Goal: Task Accomplishment & Management: Manage account settings

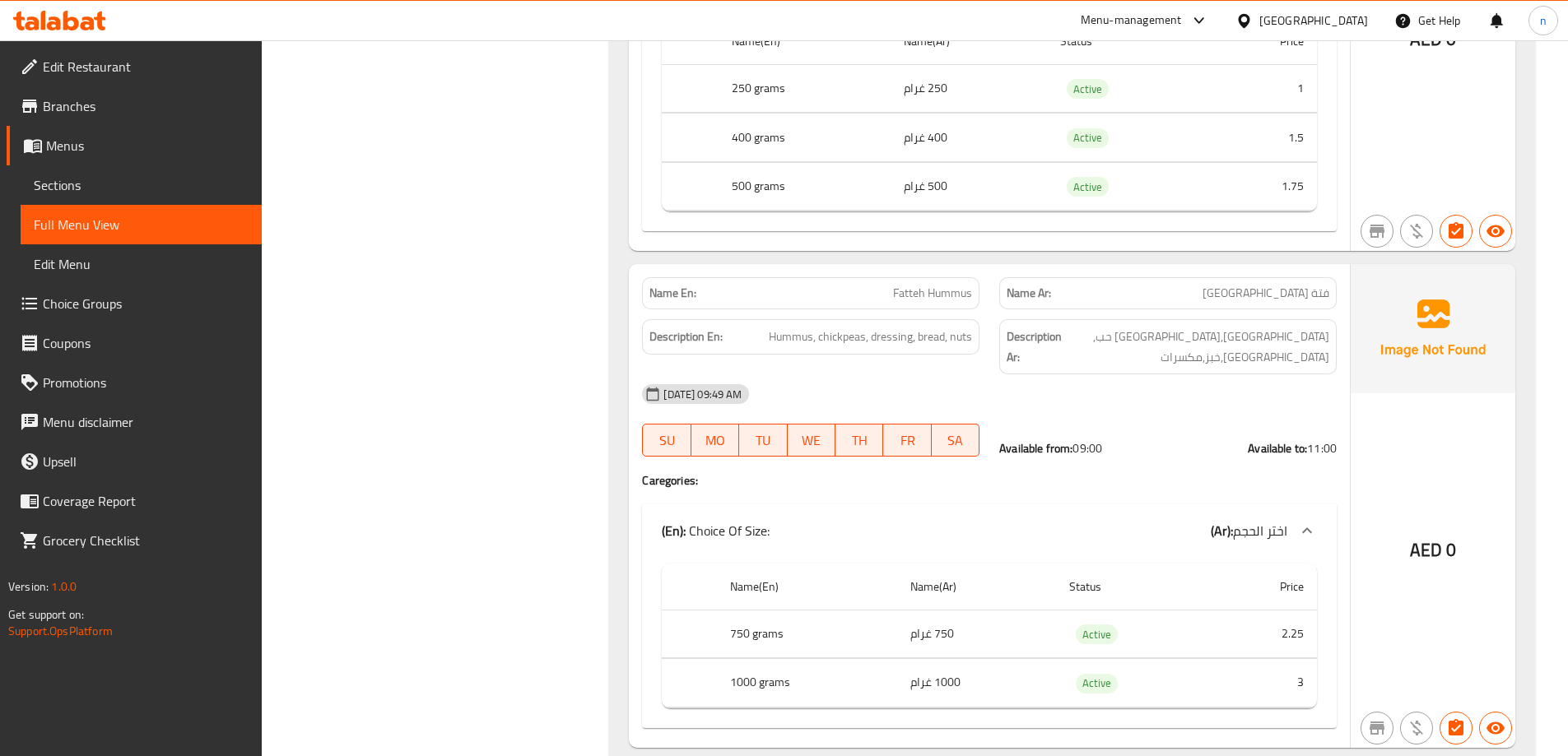
scroll to position [8467, 0]
click at [76, 140] on span "Menus" at bounding box center [147, 146] width 202 height 20
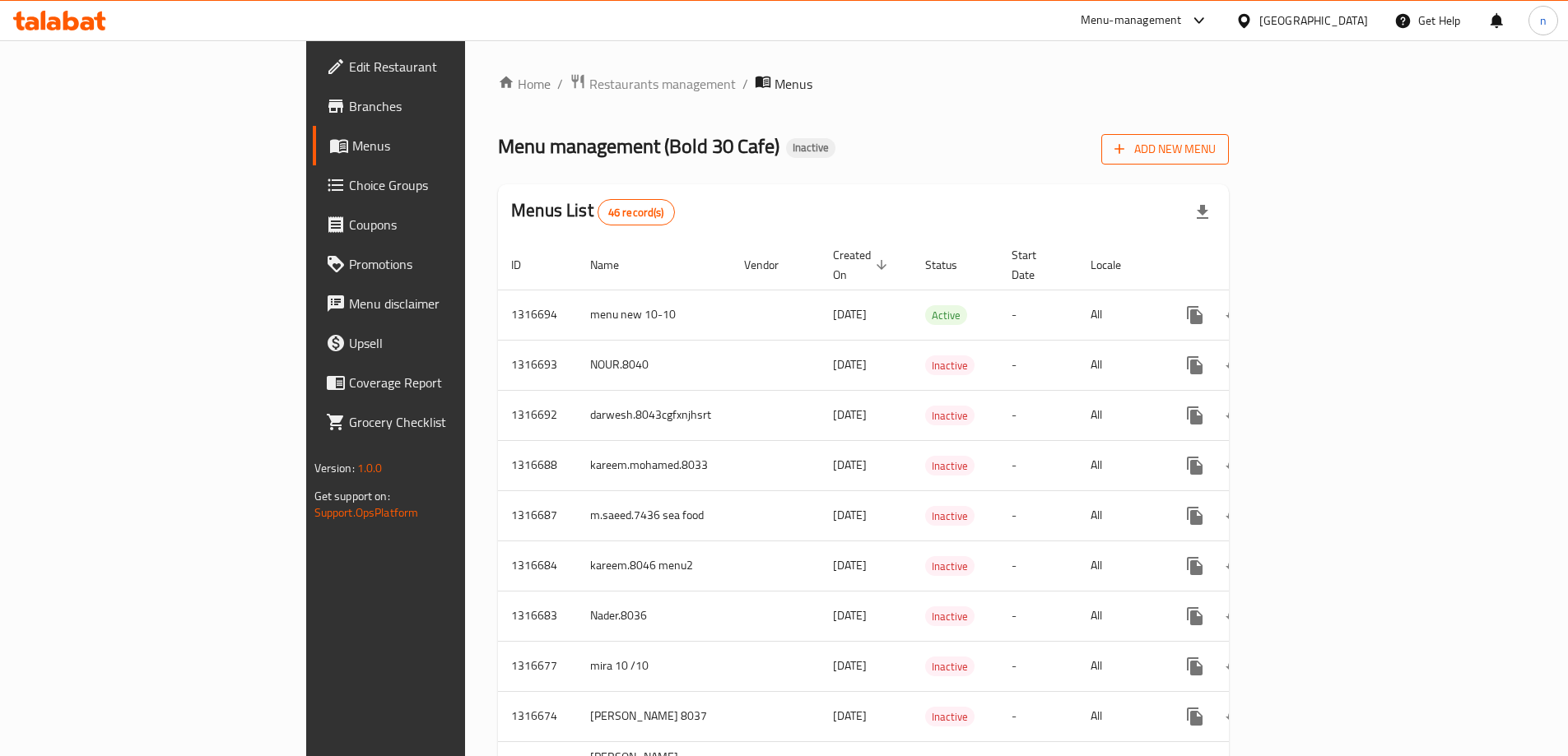
click at [1216, 154] on span "Add New Menu" at bounding box center [1165, 149] width 101 height 21
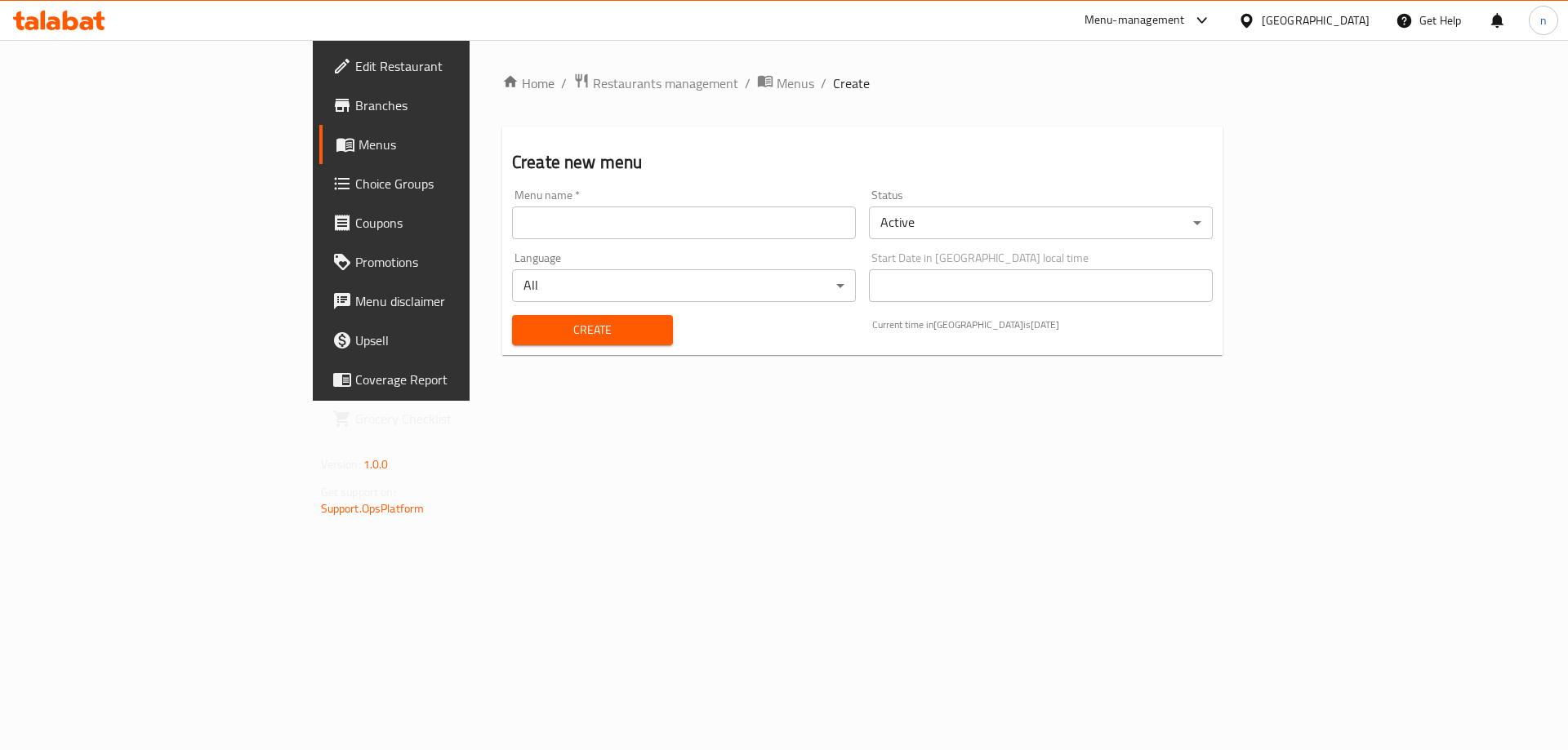
click at [505, 239] on div "Menu name   * Menu name *" at bounding box center [683, 214] width 357 height 63
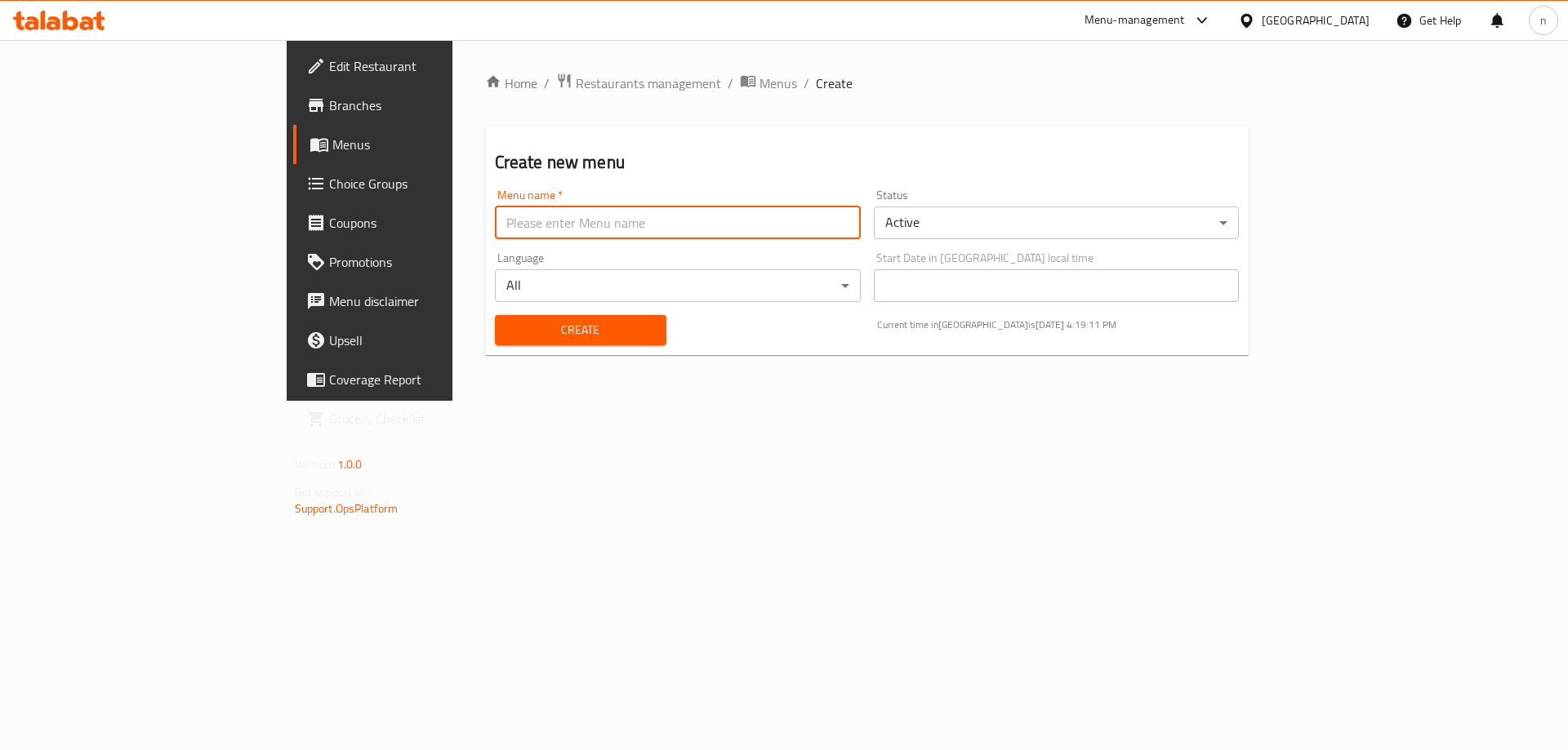
click at [495, 224] on input "text" at bounding box center [677, 223] width 366 height 33
type input "nada.8034"
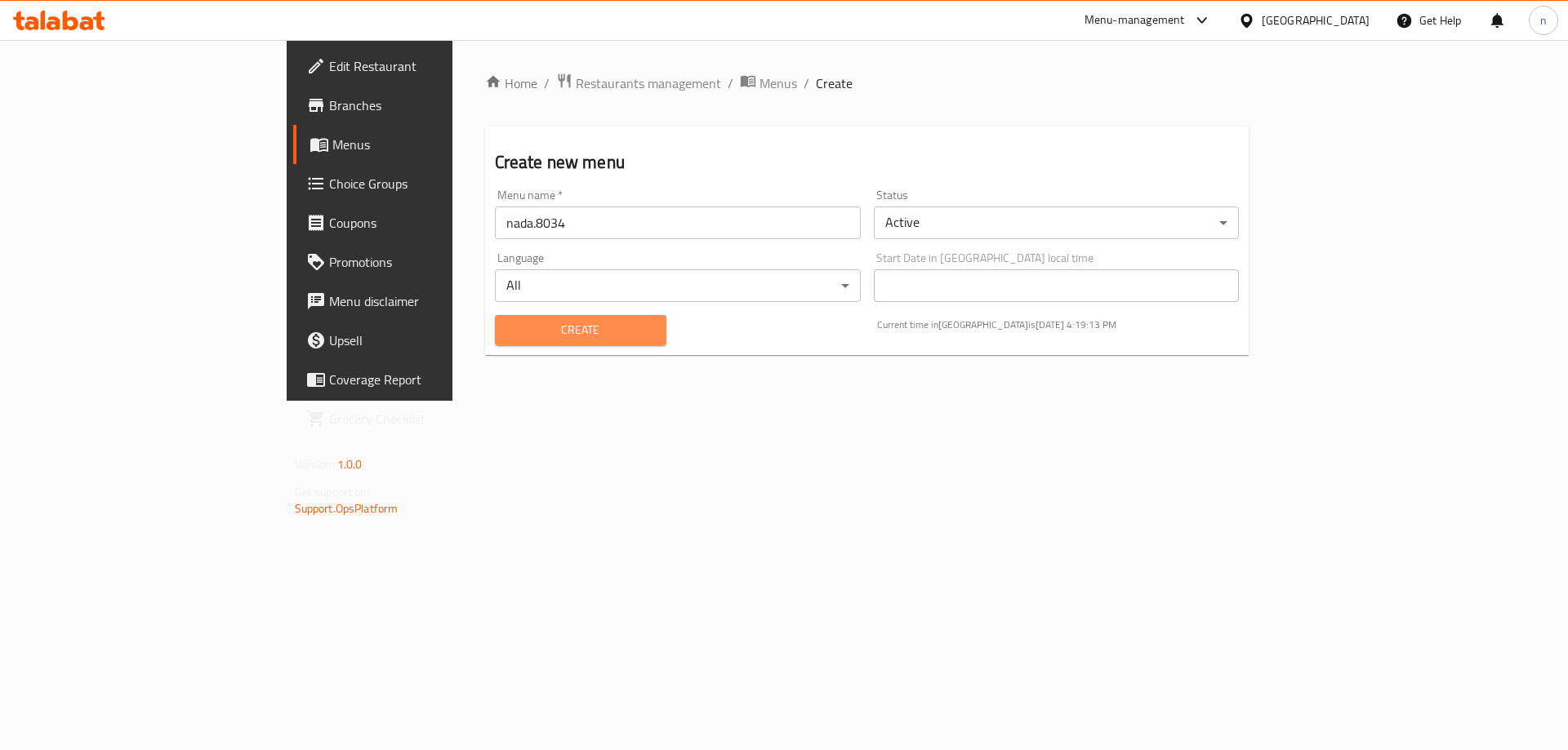
click at [508, 325] on span "Create" at bounding box center [580, 330] width 145 height 21
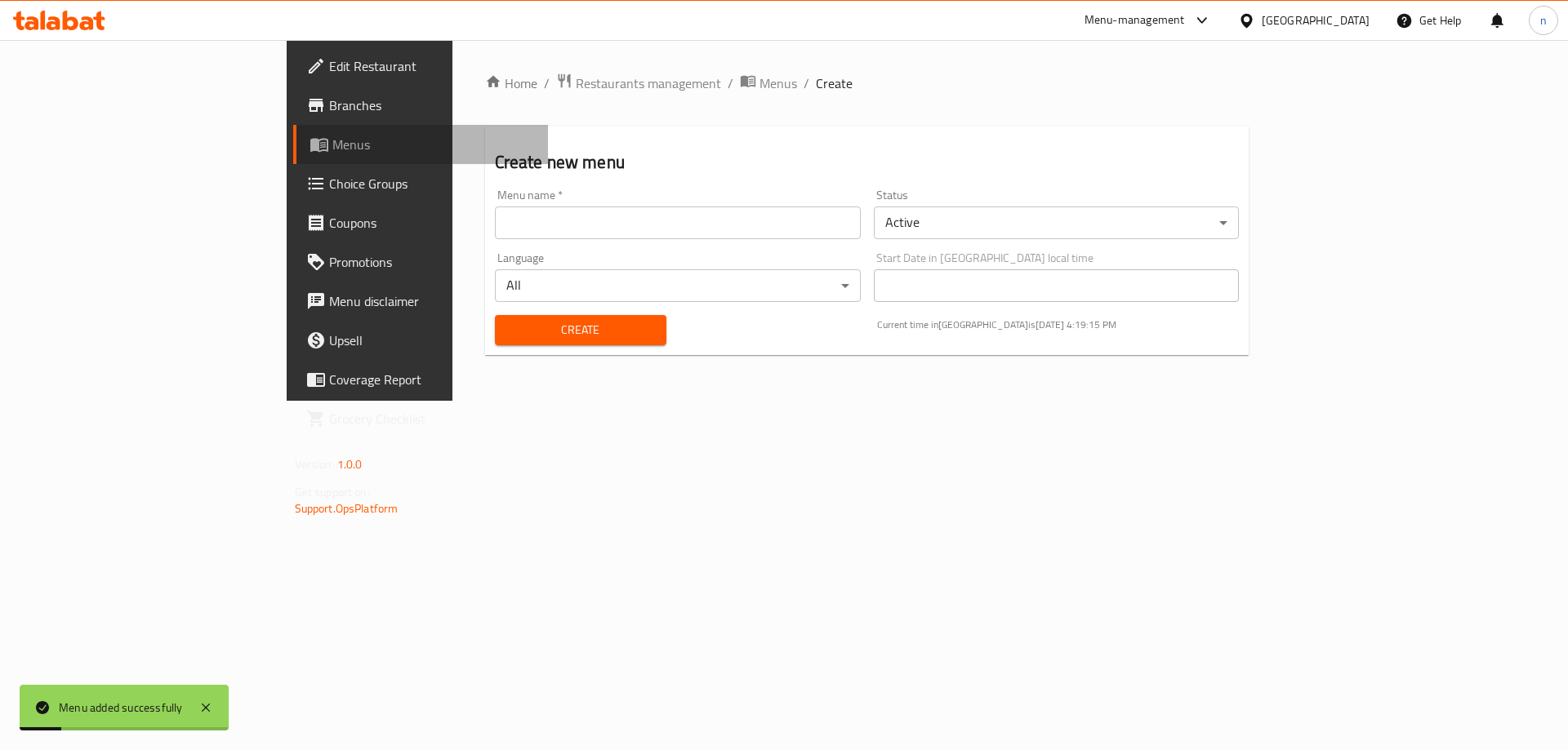
click at [293, 134] on link "Menus" at bounding box center [421, 144] width 256 height 40
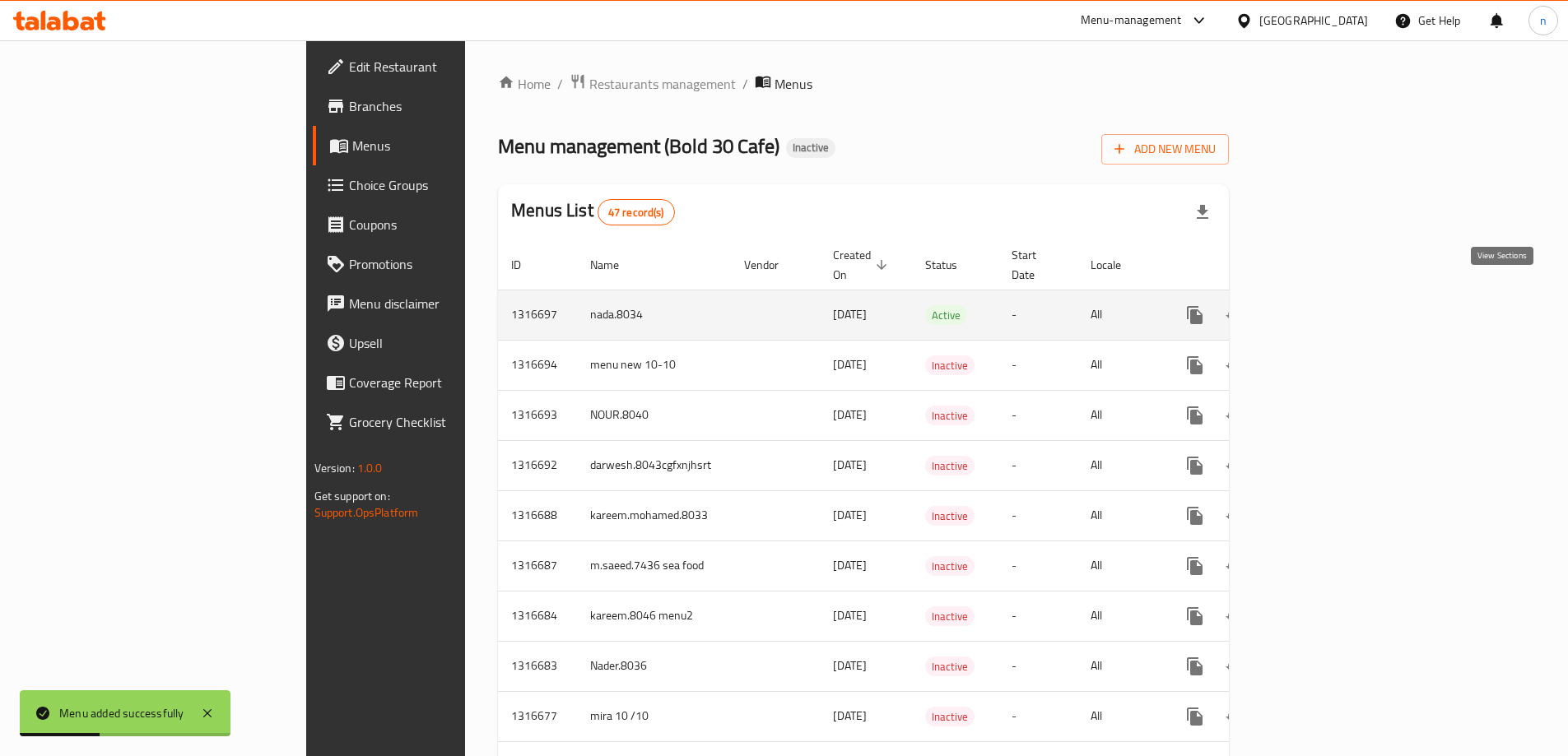
click at [1323, 305] on icon "enhanced table" at bounding box center [1313, 315] width 20 height 20
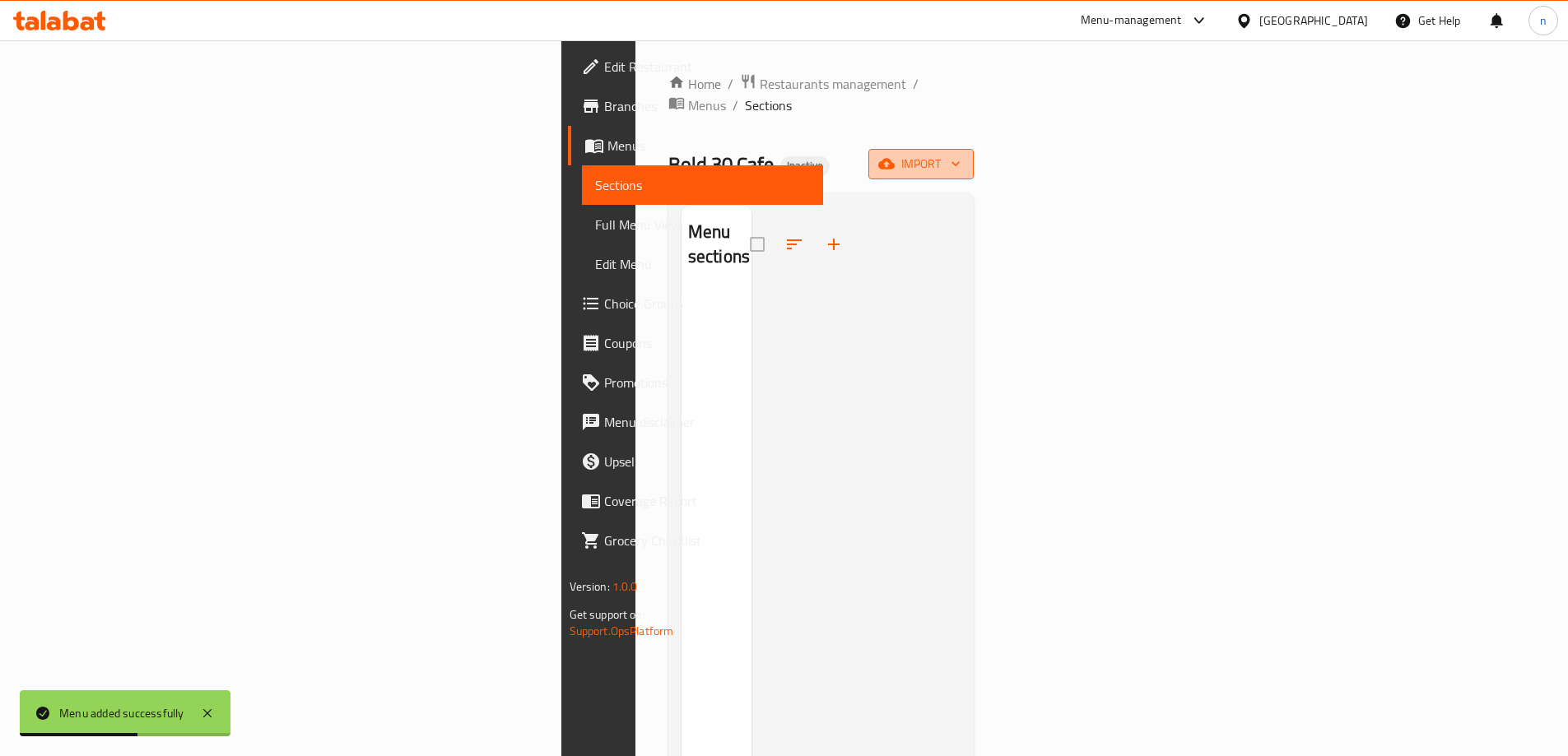
click at [974, 153] on button "import" at bounding box center [920, 164] width 105 height 30
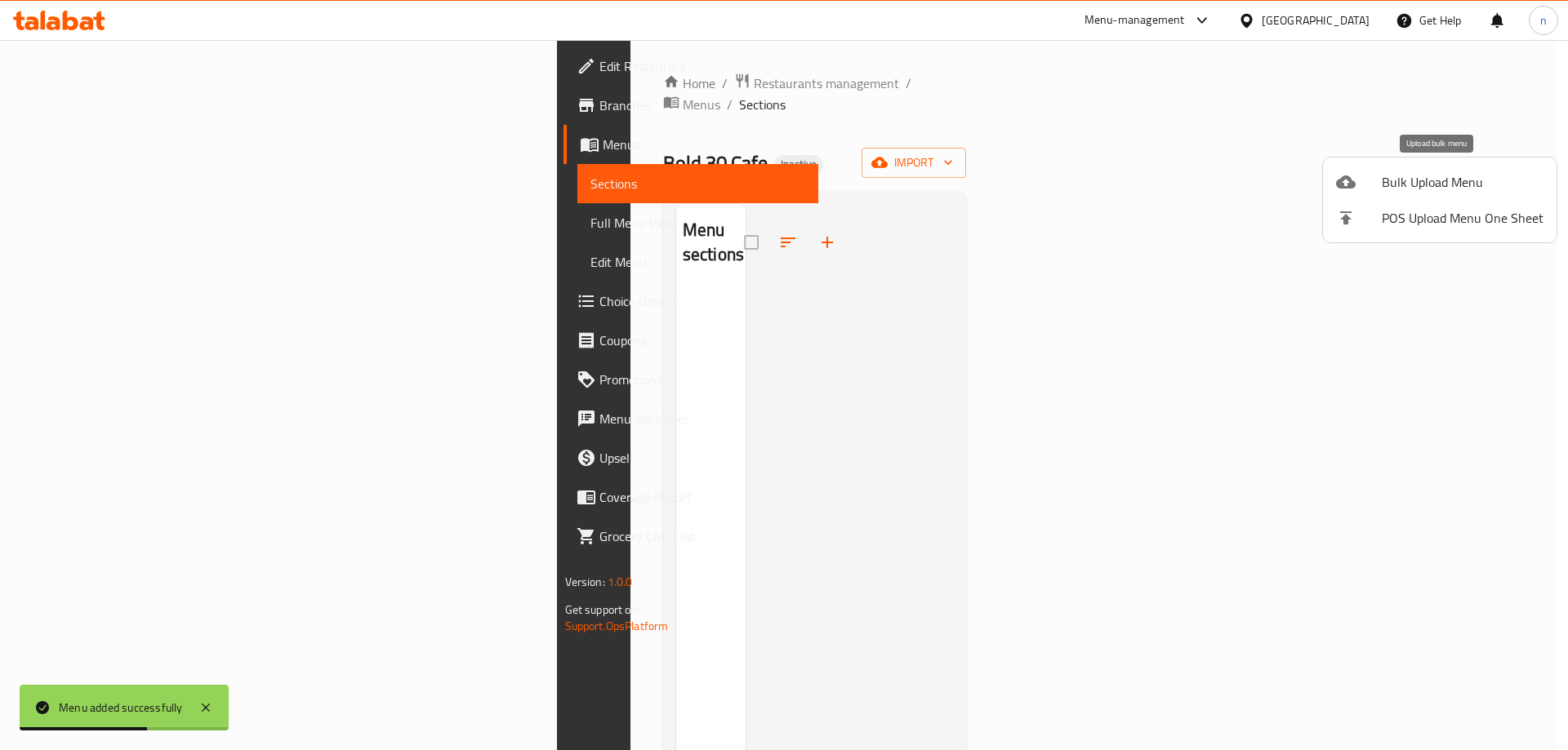
click at [1396, 163] on ul "Bulk Upload Menu POS Upload Menu One Sheet" at bounding box center [1439, 200] width 233 height 85
click at [1404, 181] on span "Bulk Upload Menu" at bounding box center [1463, 181] width 162 height 20
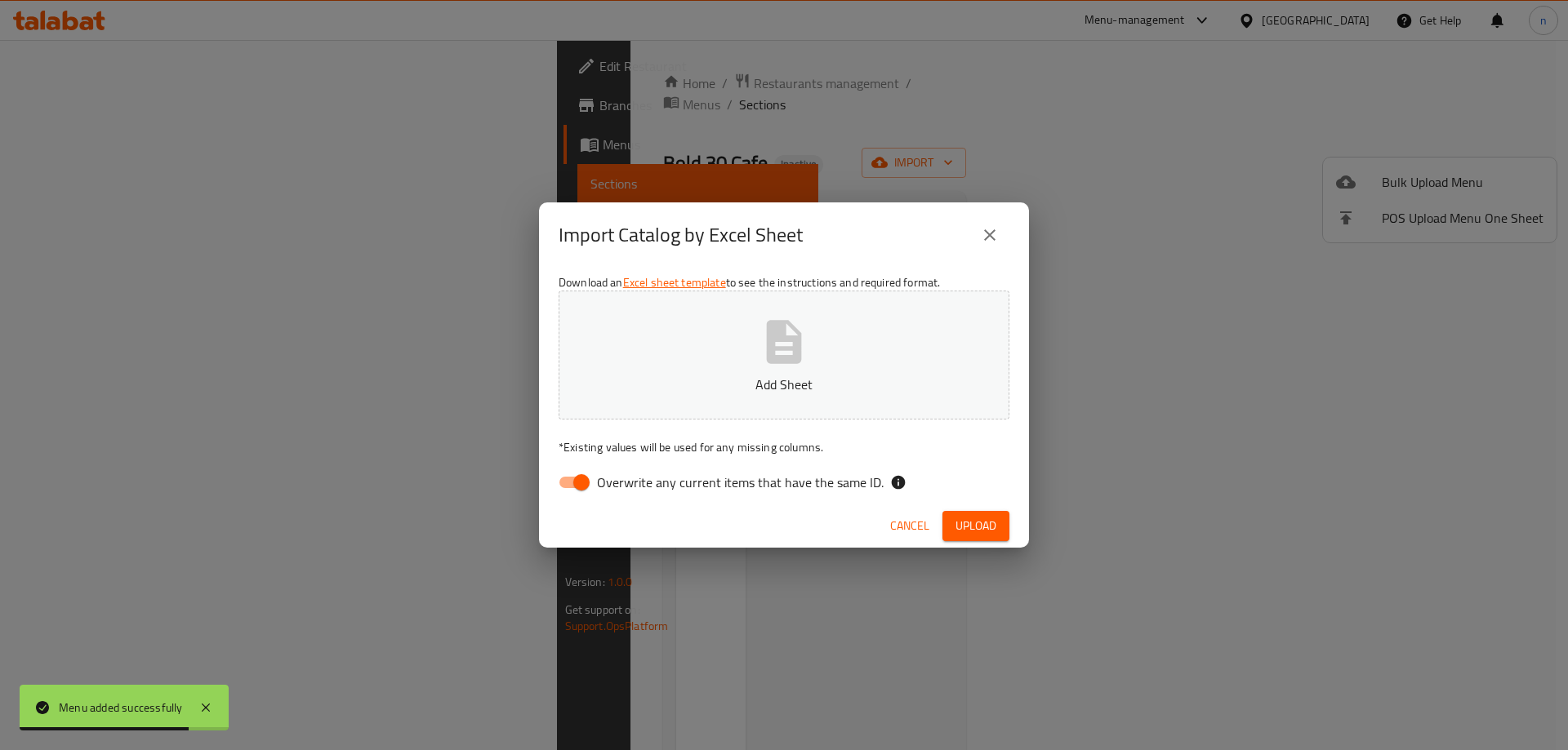
click at [566, 477] on input "Overwrite any current items that have the same ID." at bounding box center [582, 483] width 93 height 31
checkbox input "false"
click at [967, 513] on button "Upload" at bounding box center [976, 526] width 67 height 30
click at [978, 541] on div "Cancel Upload" at bounding box center [783, 526] width 490 height 43
click at [975, 532] on span "Upload" at bounding box center [975, 526] width 40 height 21
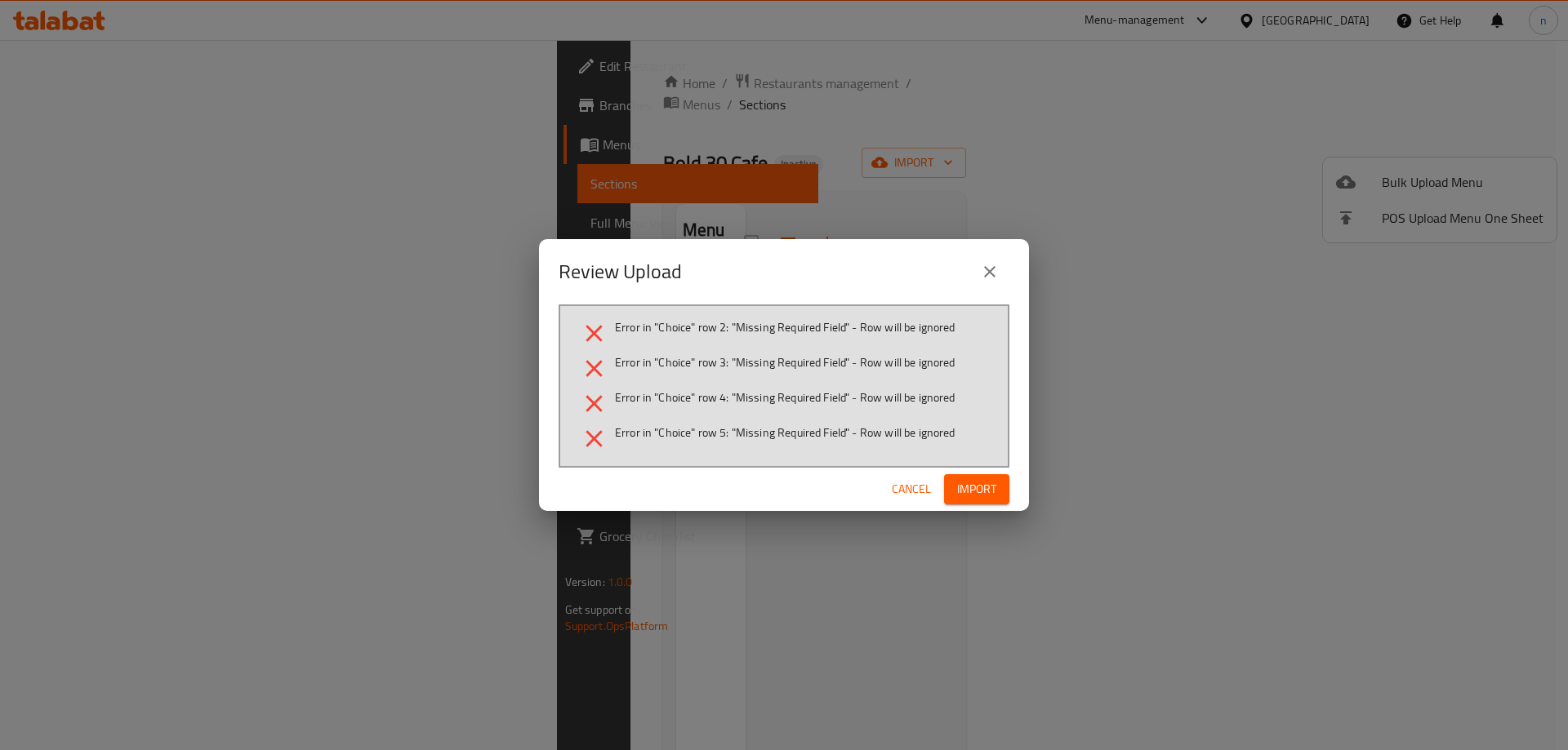
click at [966, 495] on span "Import" at bounding box center [977, 489] width 40 height 21
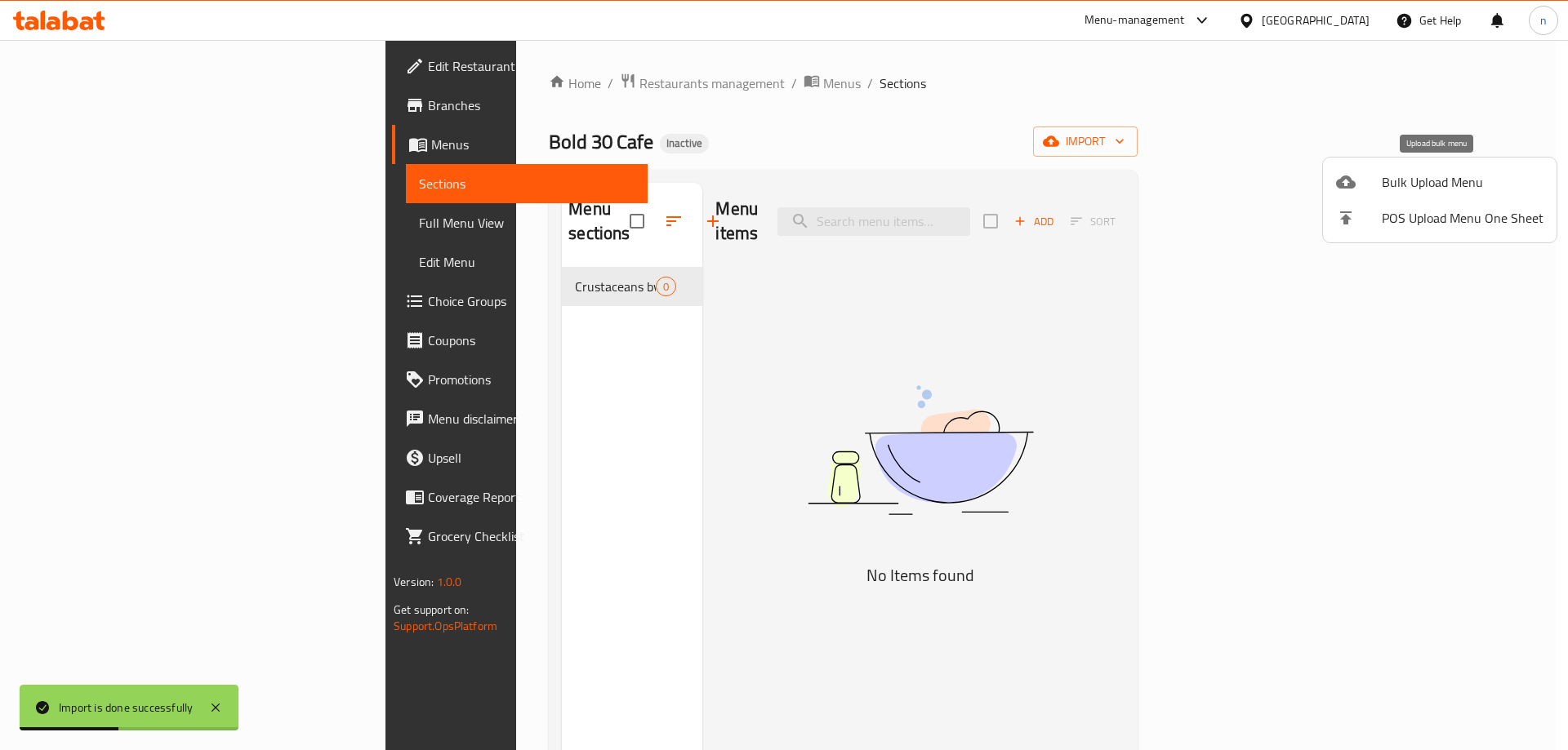
click at [1435, 178] on span "Bulk Upload Menu" at bounding box center [1463, 181] width 162 height 20
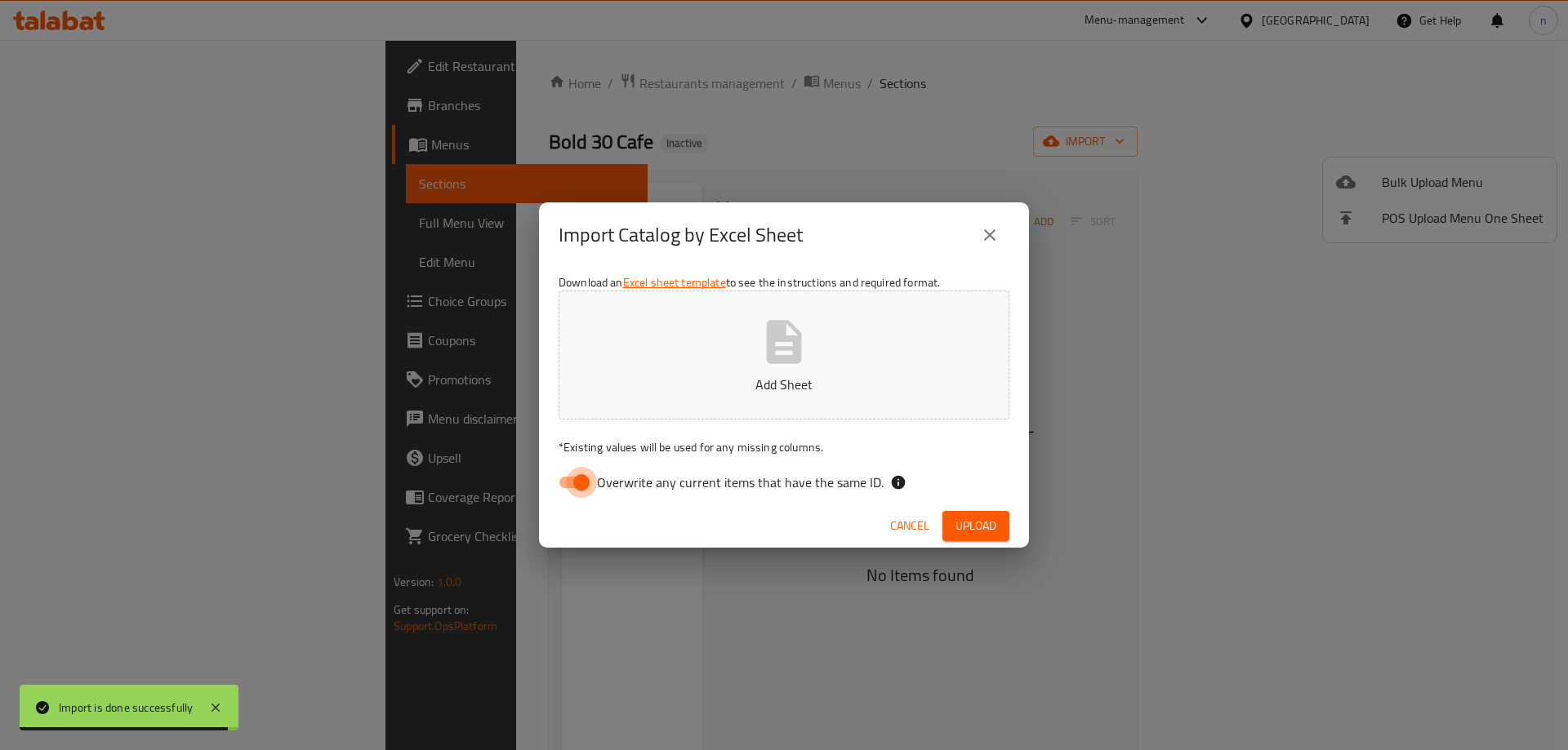
click at [571, 485] on input "Overwrite any current items that have the same ID." at bounding box center [582, 483] width 93 height 31
checkbox input "false"
click at [919, 527] on span "Cancel" at bounding box center [910, 526] width 40 height 21
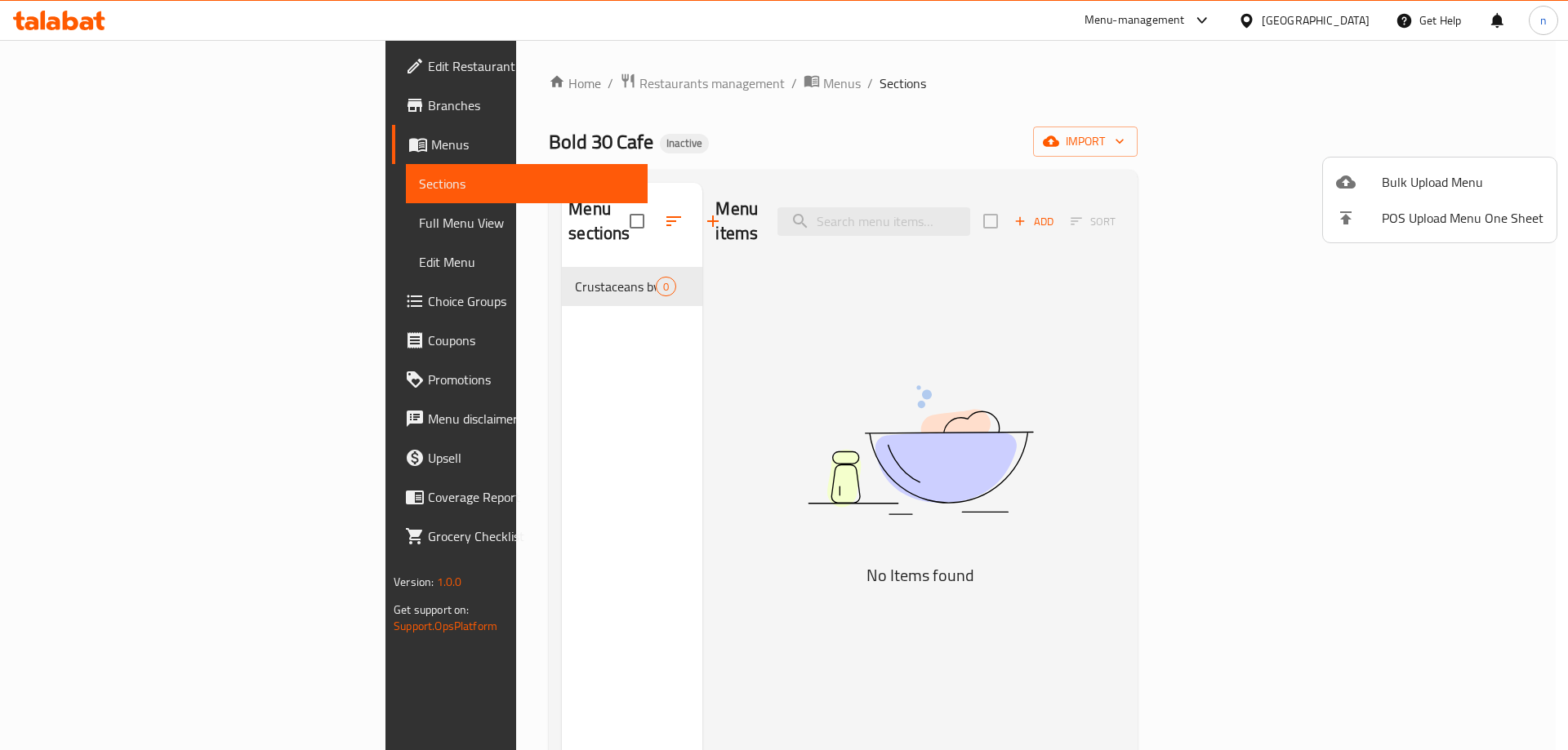
click at [1441, 181] on span "Bulk Upload Menu" at bounding box center [1463, 181] width 162 height 20
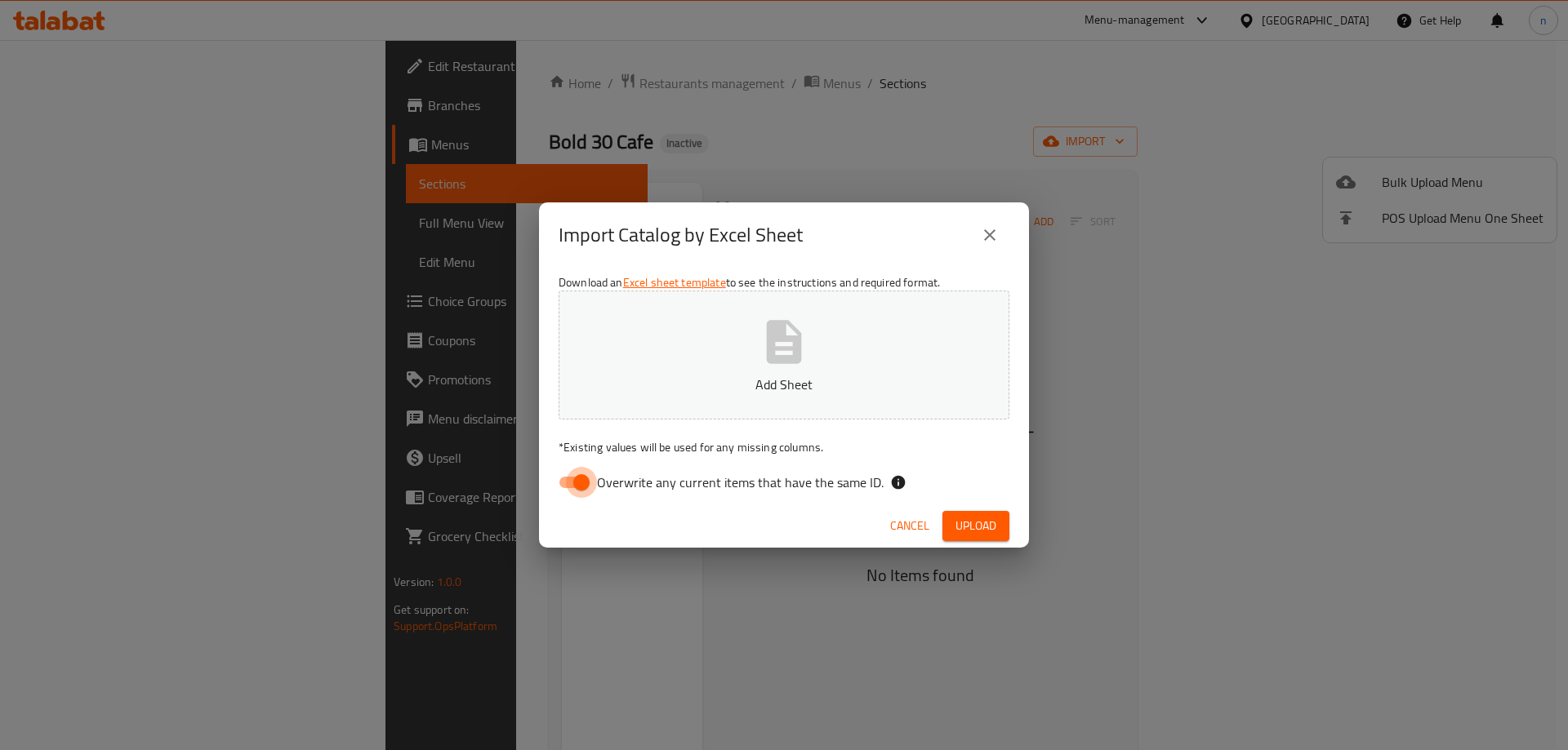
click at [562, 480] on input "Overwrite any current items that have the same ID." at bounding box center [582, 483] width 93 height 31
checkbox input "false"
click at [964, 520] on span "Upload" at bounding box center [975, 526] width 40 height 21
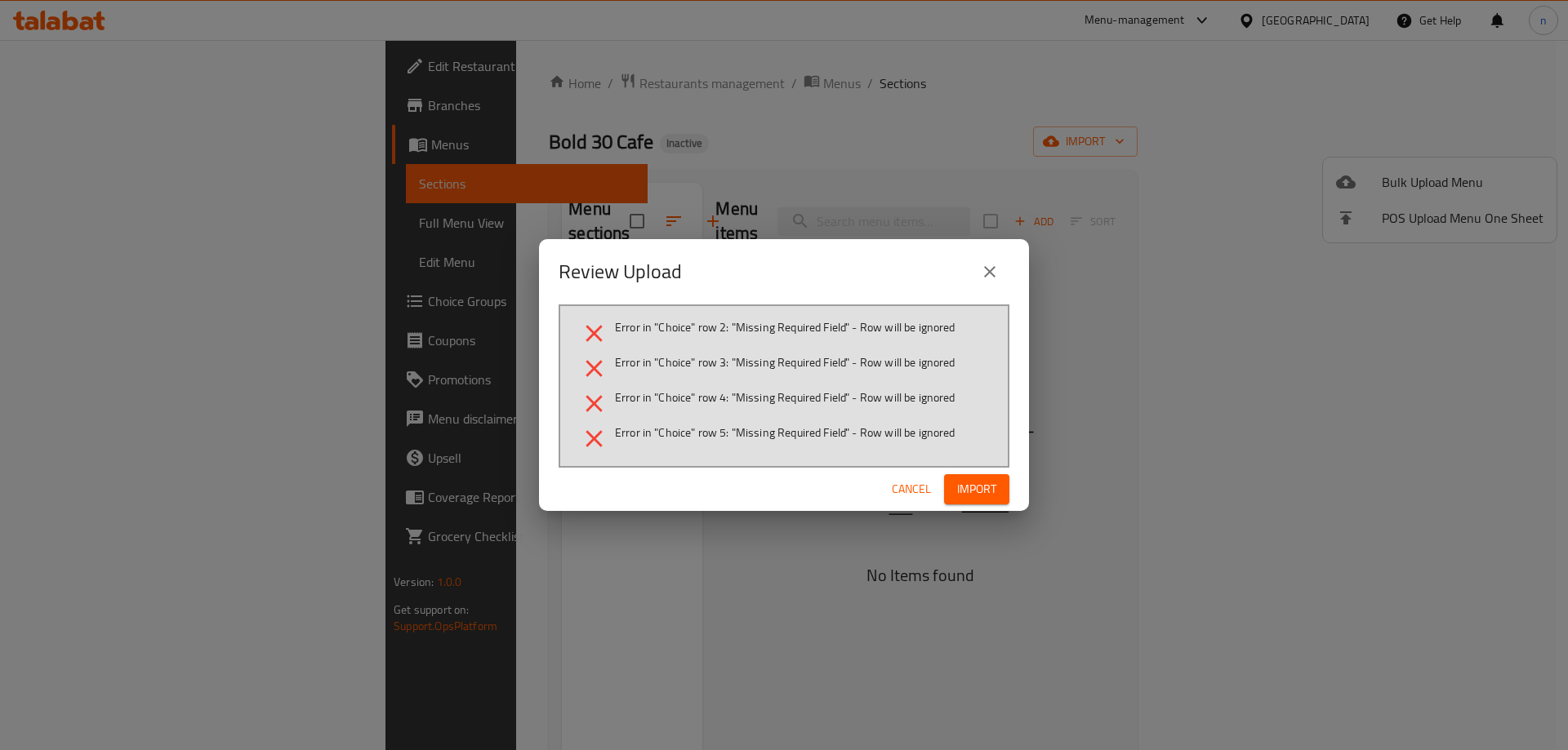
click at [920, 497] on span "Cancel" at bounding box center [911, 489] width 40 height 21
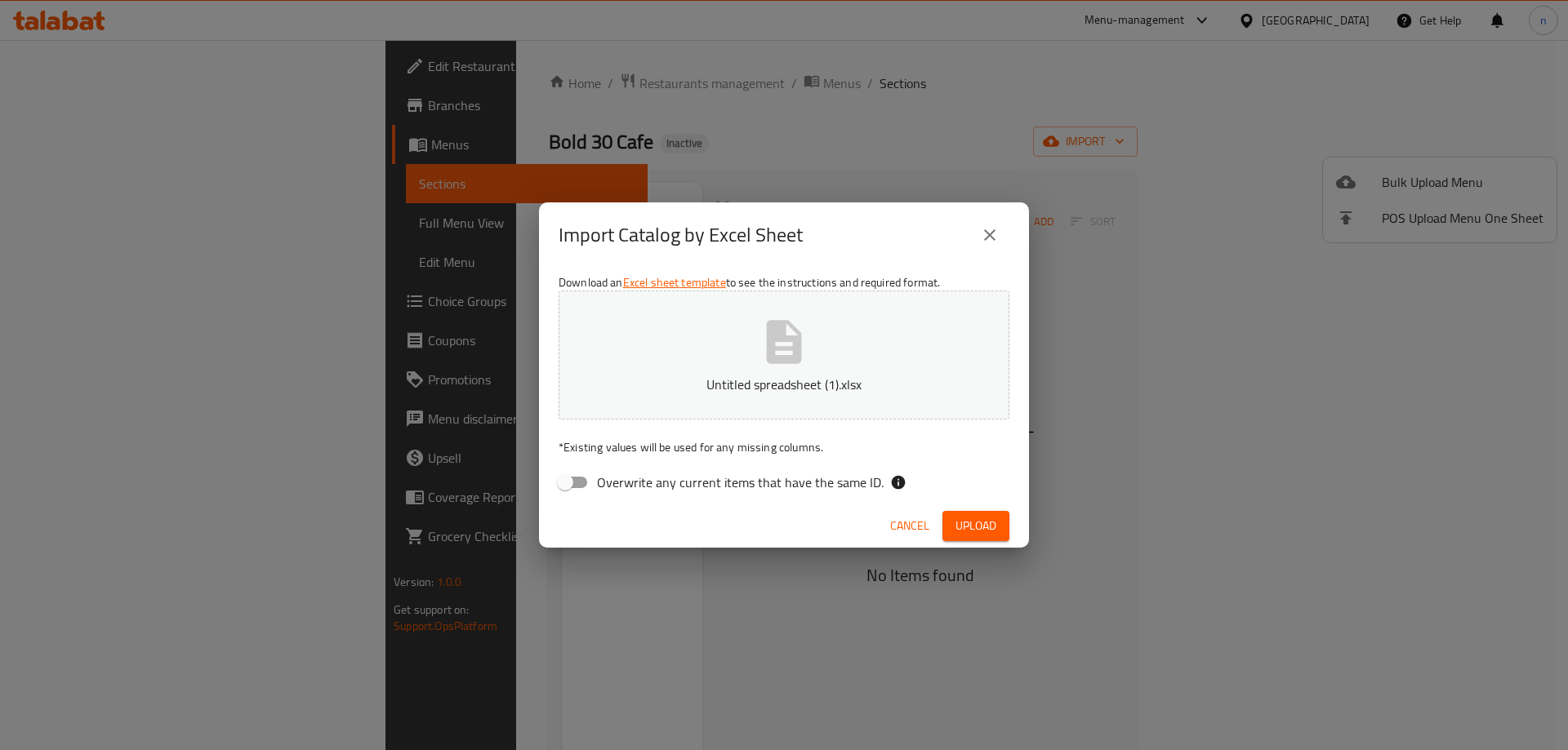
click at [911, 538] on button "Cancel" at bounding box center [910, 526] width 52 height 30
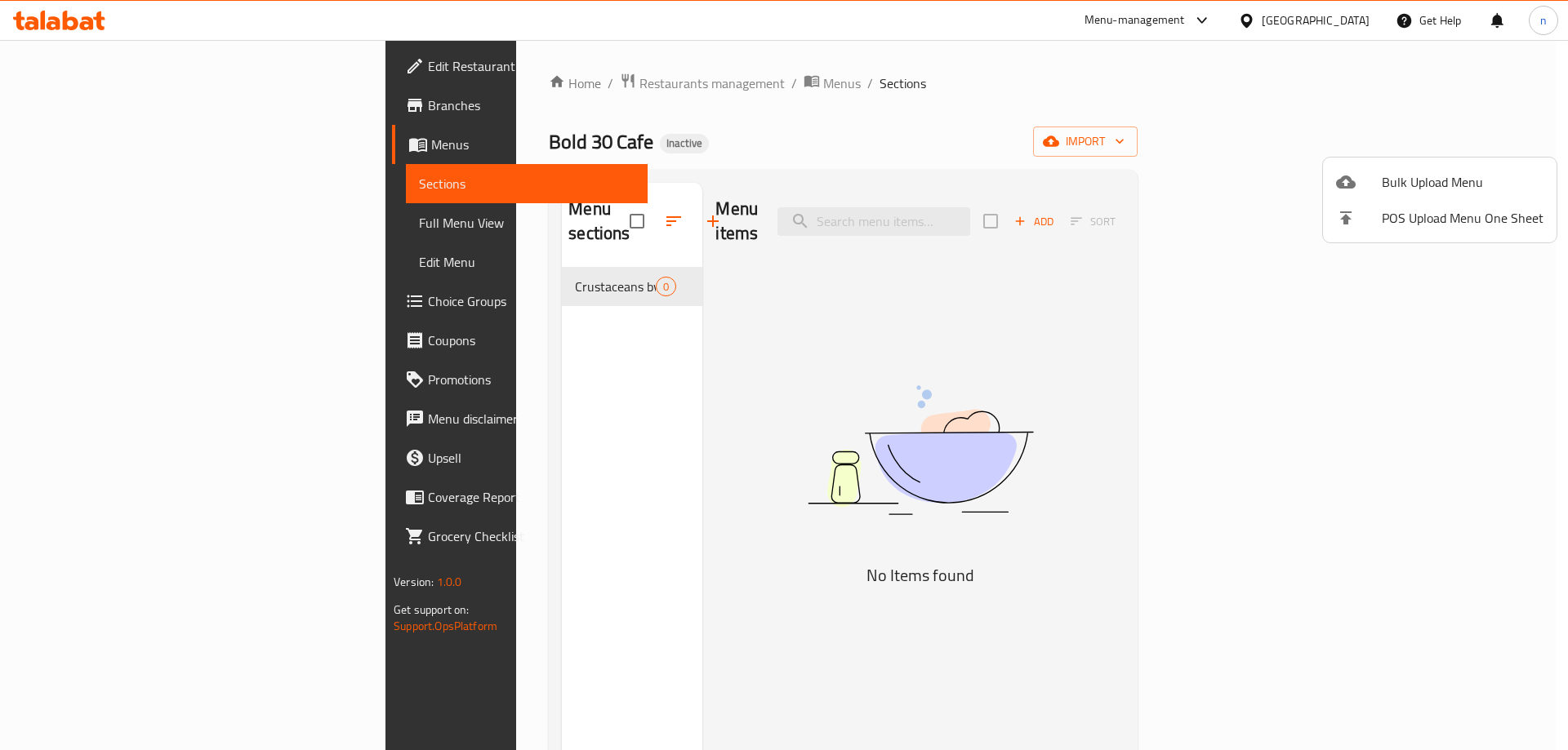
click at [534, 260] on div at bounding box center [784, 375] width 1568 height 750
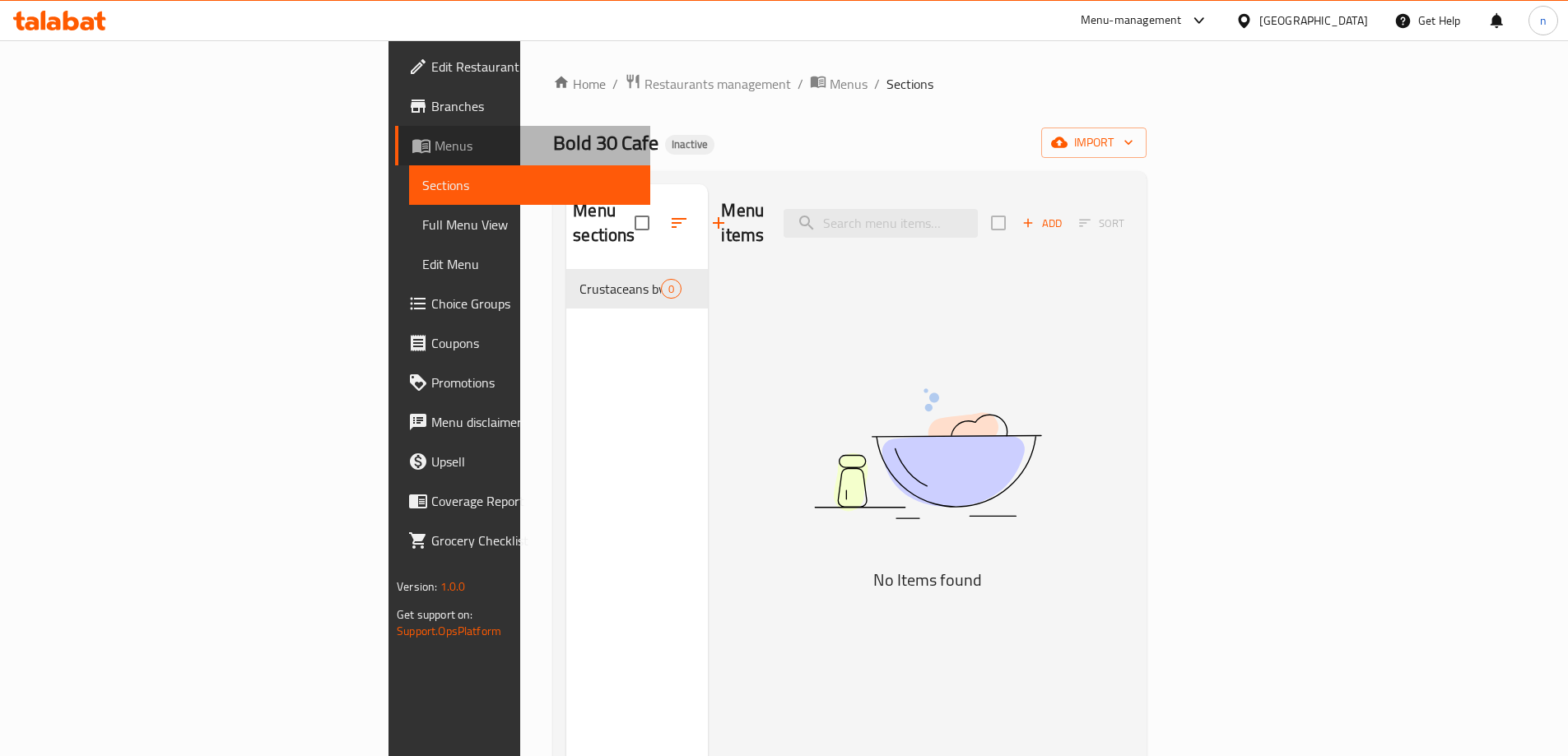
click at [434, 140] on span "Menus" at bounding box center [535, 146] width 202 height 20
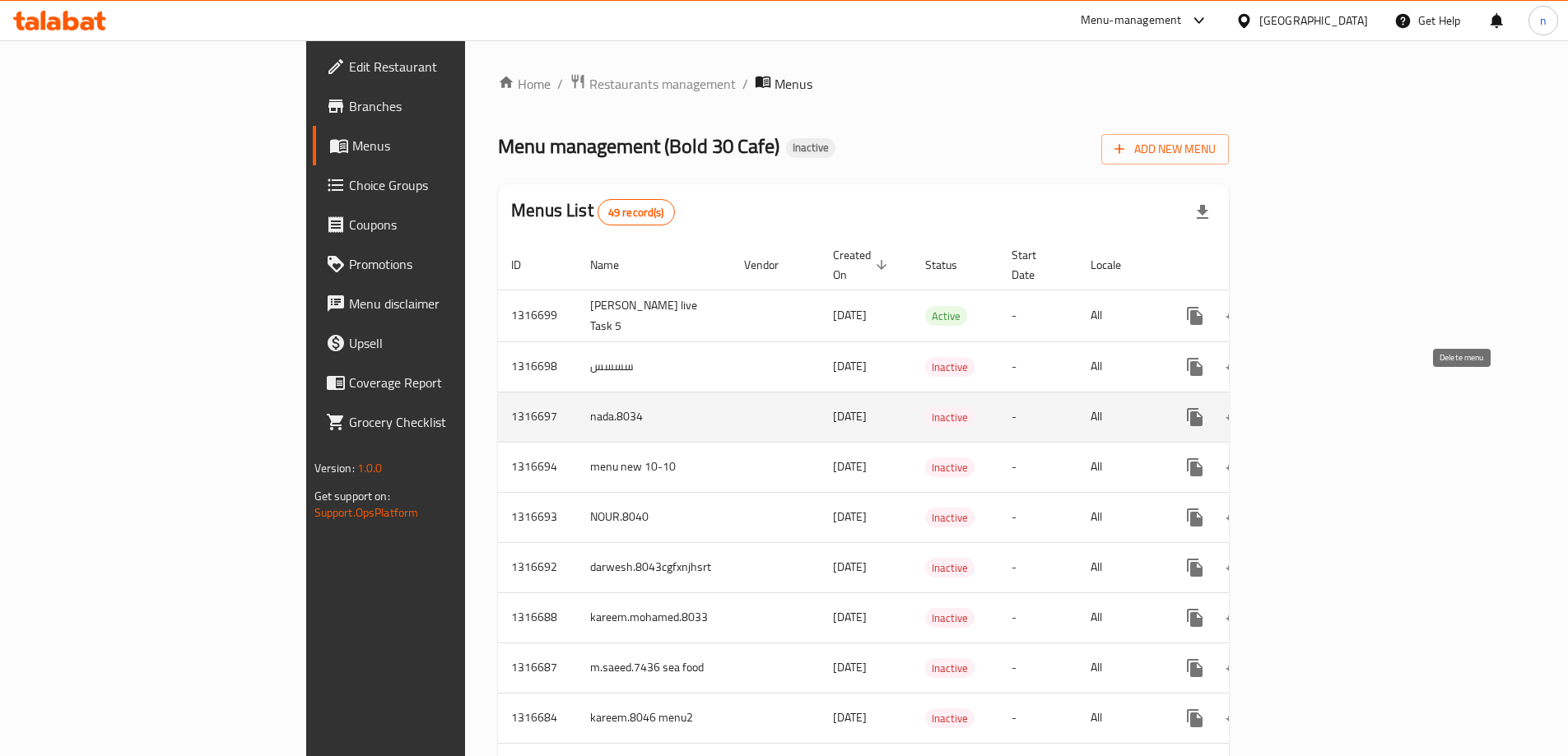
click at [1280, 410] on icon "enhanced table" at bounding box center [1273, 417] width 11 height 15
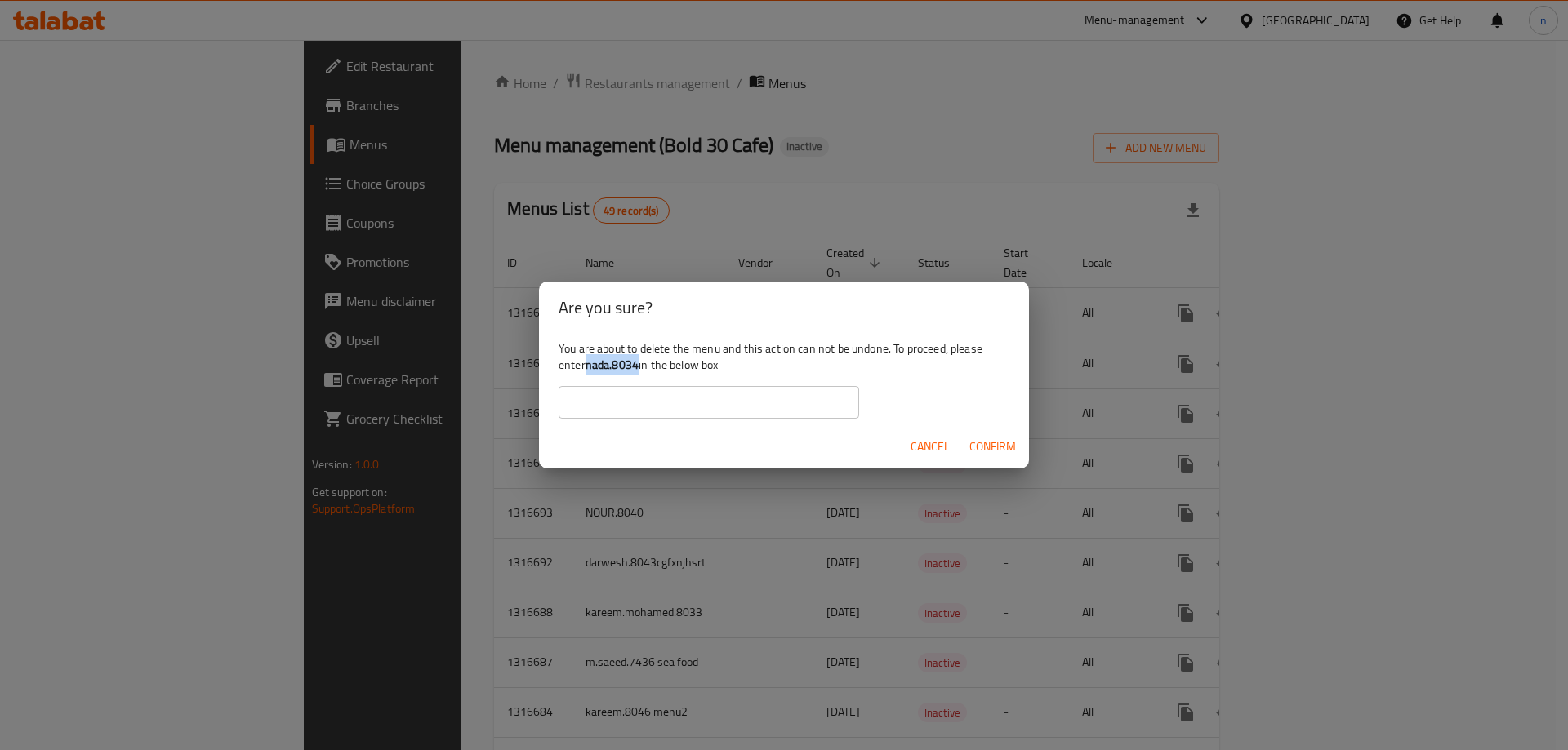
drag, startPoint x: 639, startPoint y: 363, endPoint x: 586, endPoint y: 372, distance: 53.8
click at [586, 372] on div "You are about to delete the menu and this action can not be undone. To proceed,…" at bounding box center [783, 379] width 490 height 91
copy b "nada.8034"
click at [721, 409] on input "text" at bounding box center [708, 403] width 300 height 33
paste input "nada.8034"
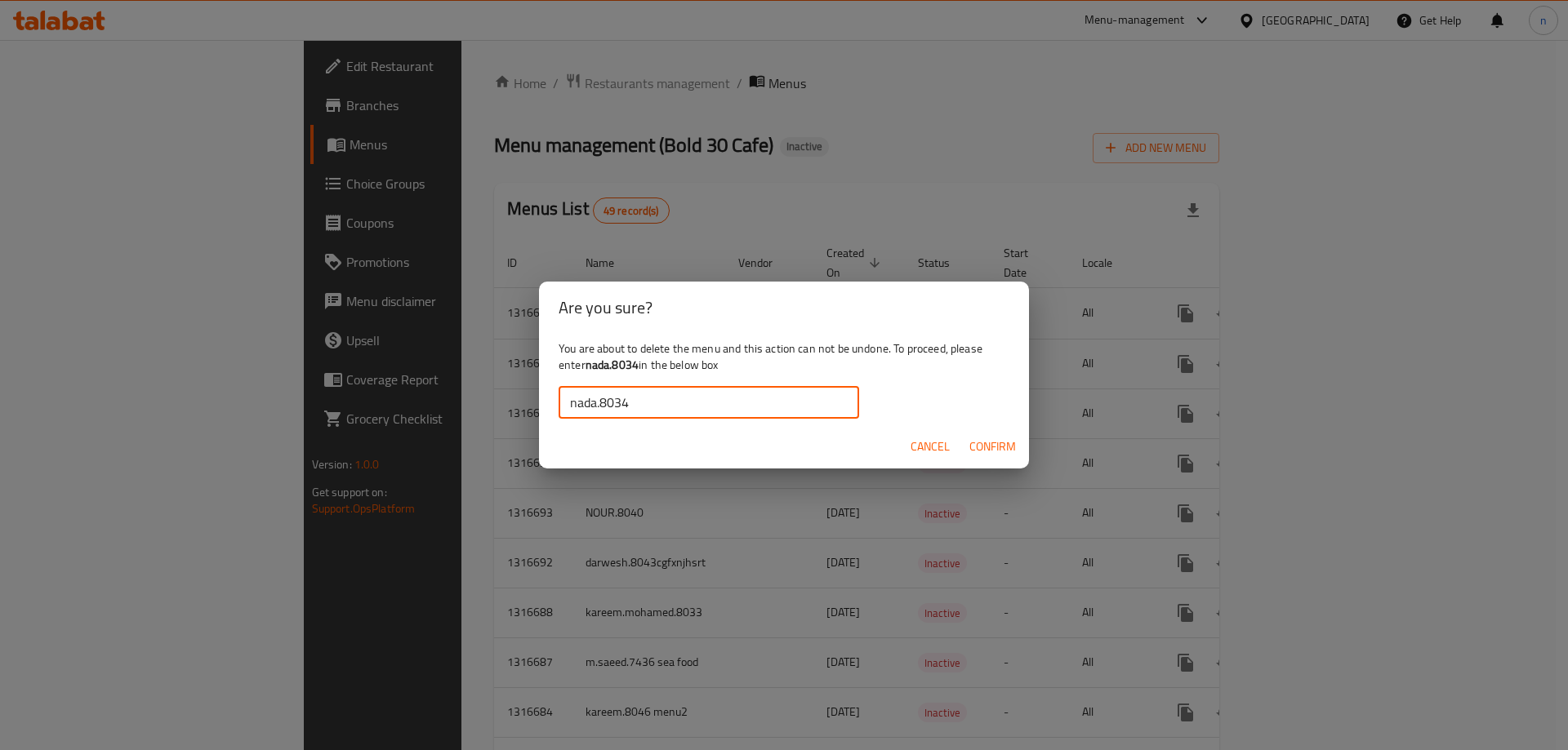
type input "nada.8034"
click at [978, 446] on span "Confirm" at bounding box center [992, 447] width 46 height 21
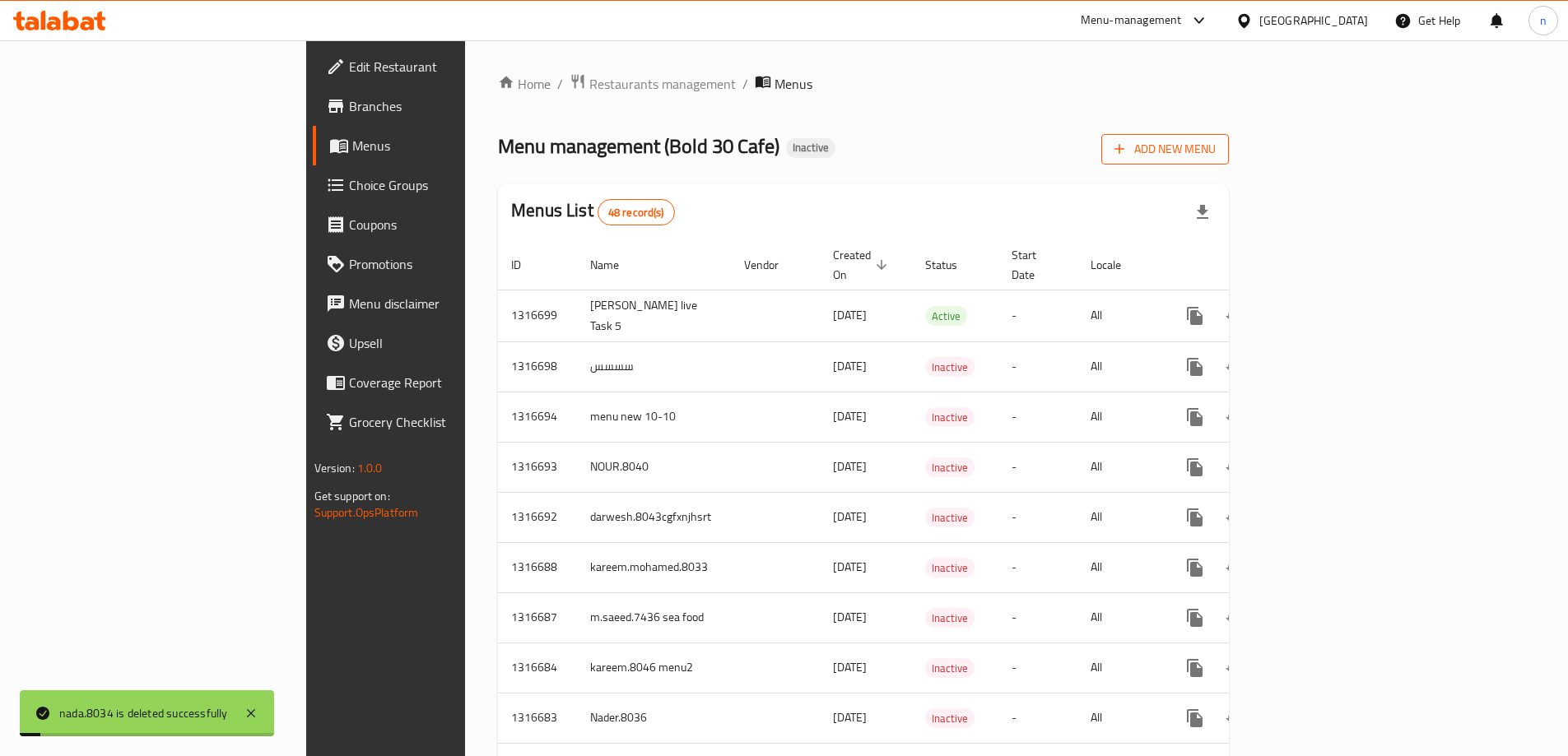
click at [1216, 152] on span "Add New Menu" at bounding box center [1165, 149] width 101 height 21
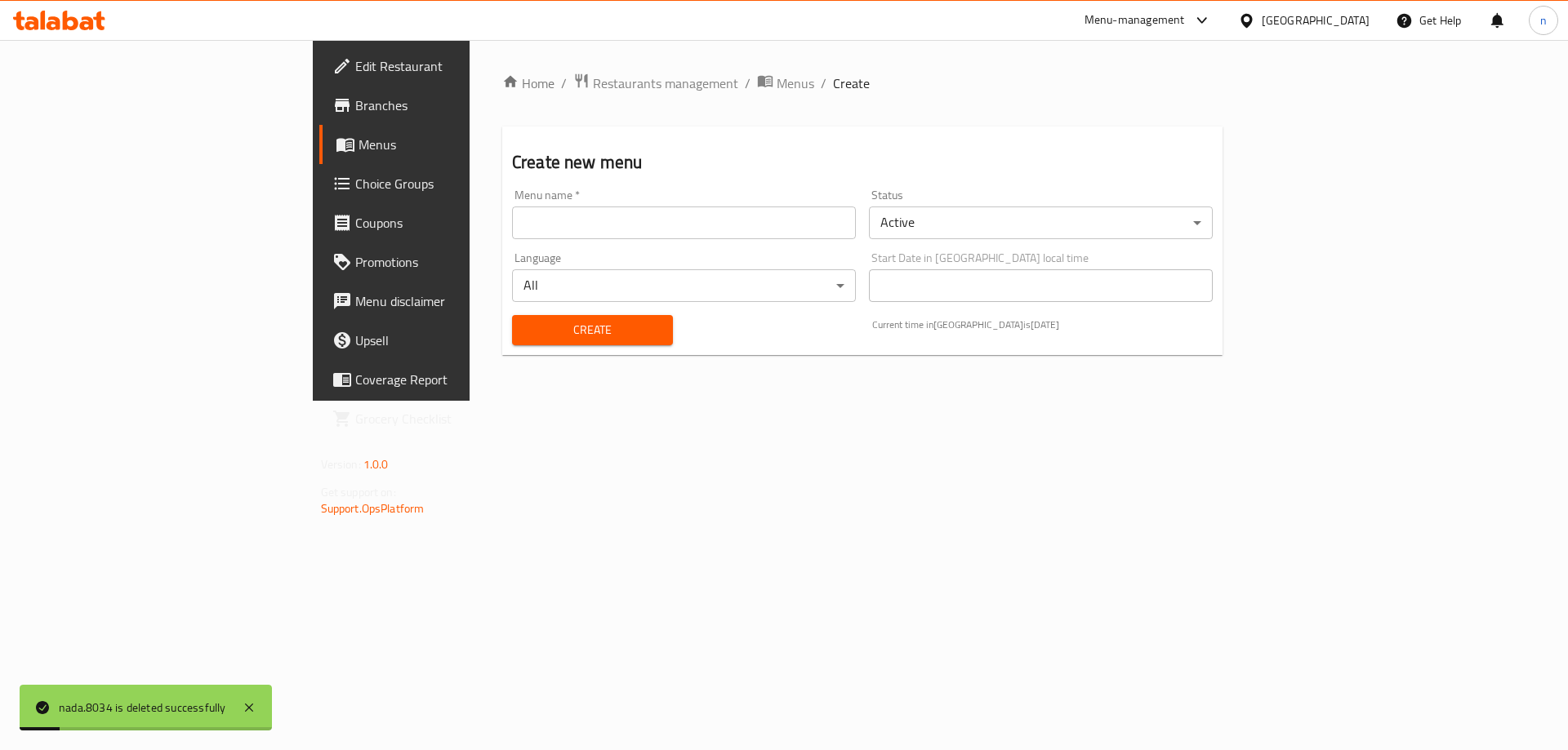
click at [534, 238] on input "text" at bounding box center [684, 223] width 344 height 33
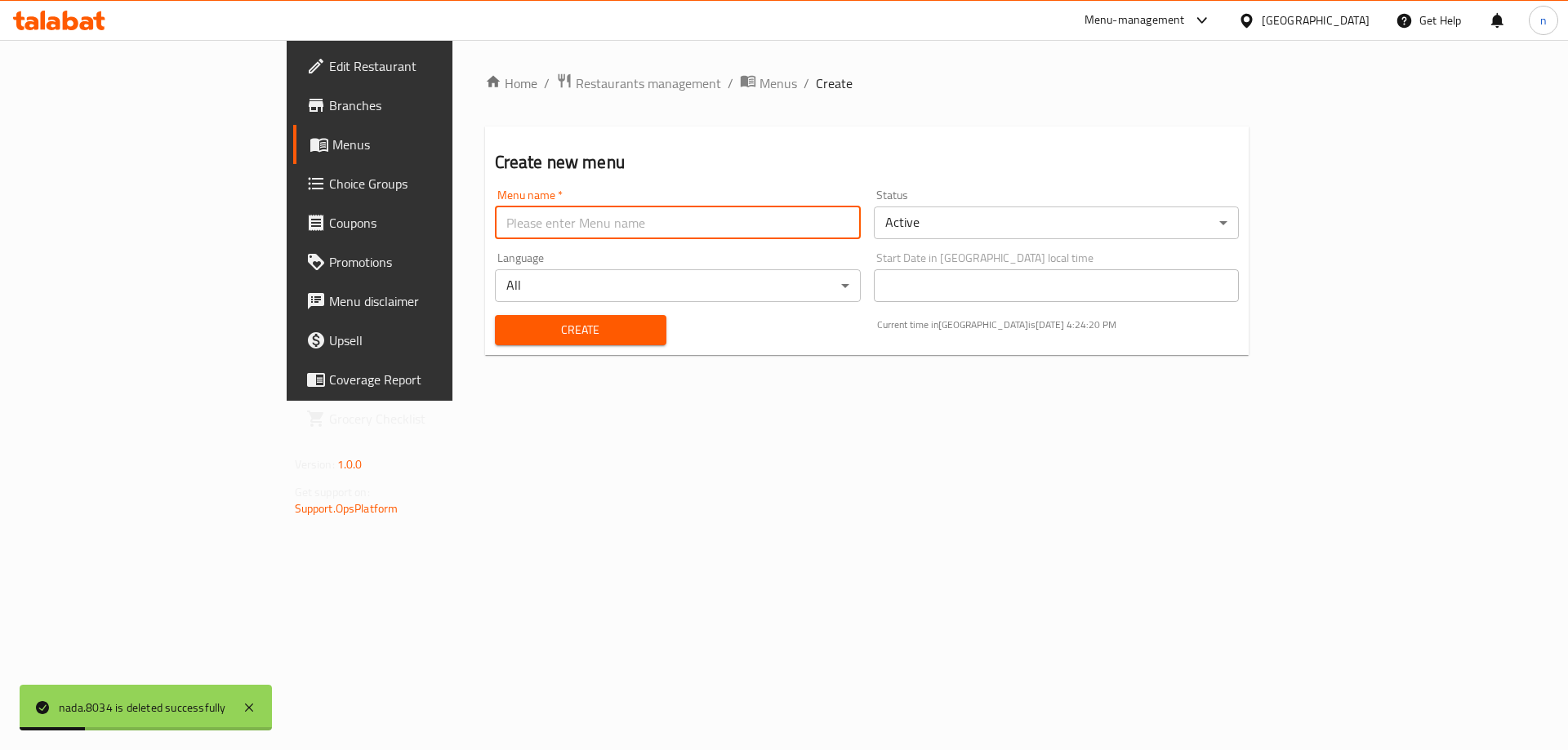
type input "nada.8034"
click at [508, 332] on span "Create" at bounding box center [580, 330] width 145 height 21
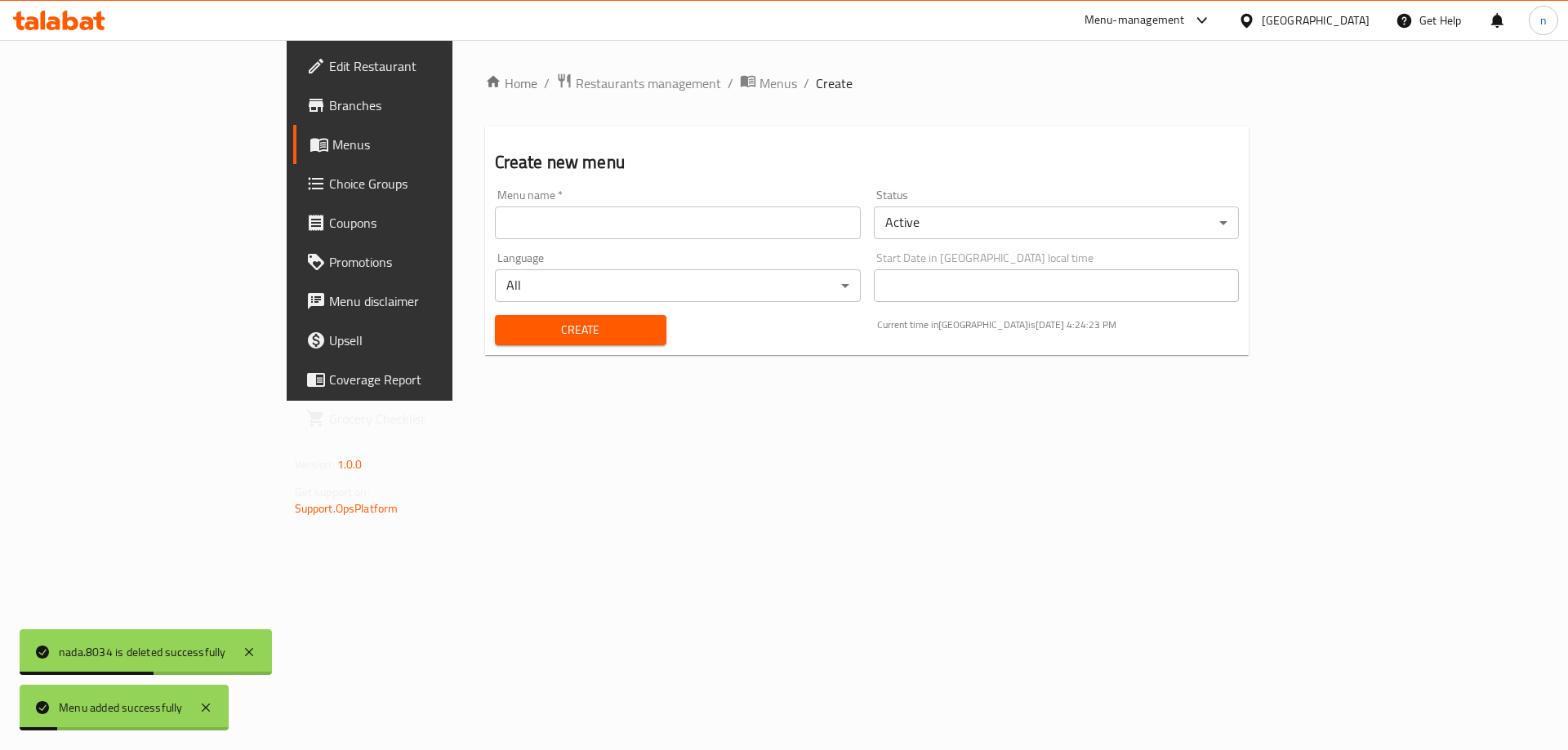
click at [332, 154] on span "Menus" at bounding box center [434, 144] width 203 height 20
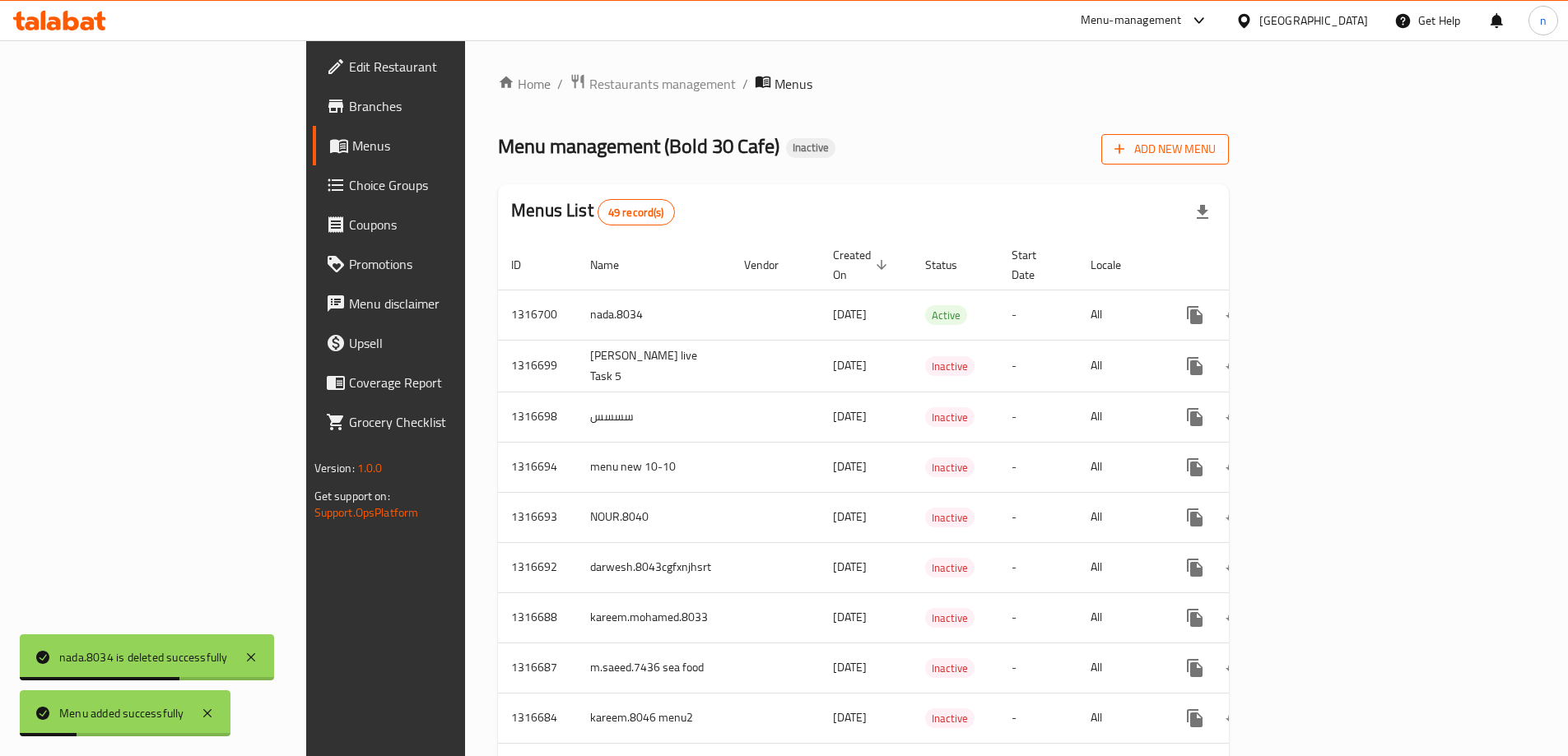
click at [1216, 159] on span "Add New Menu" at bounding box center [1165, 149] width 101 height 21
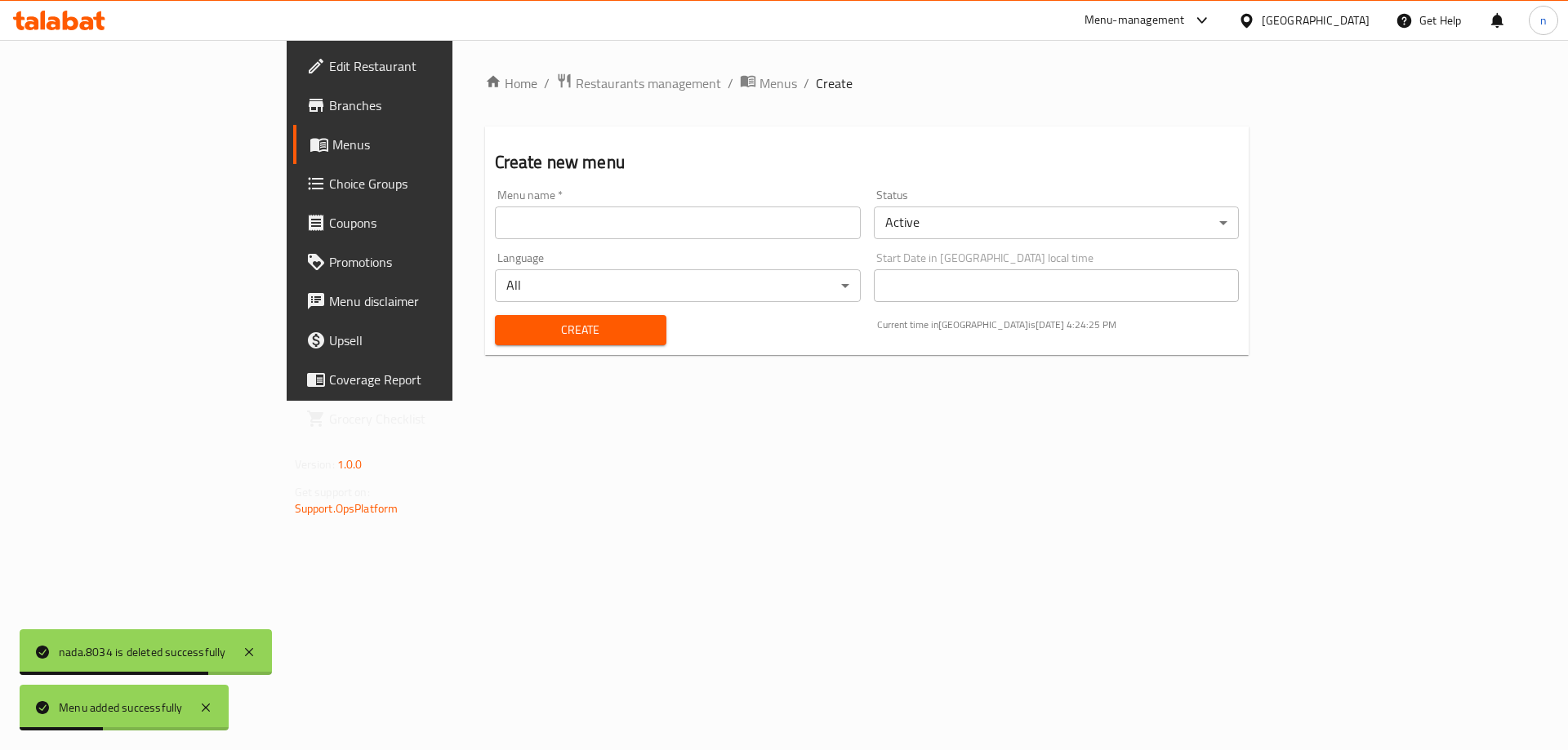
click at [332, 135] on span "Menus" at bounding box center [434, 144] width 203 height 20
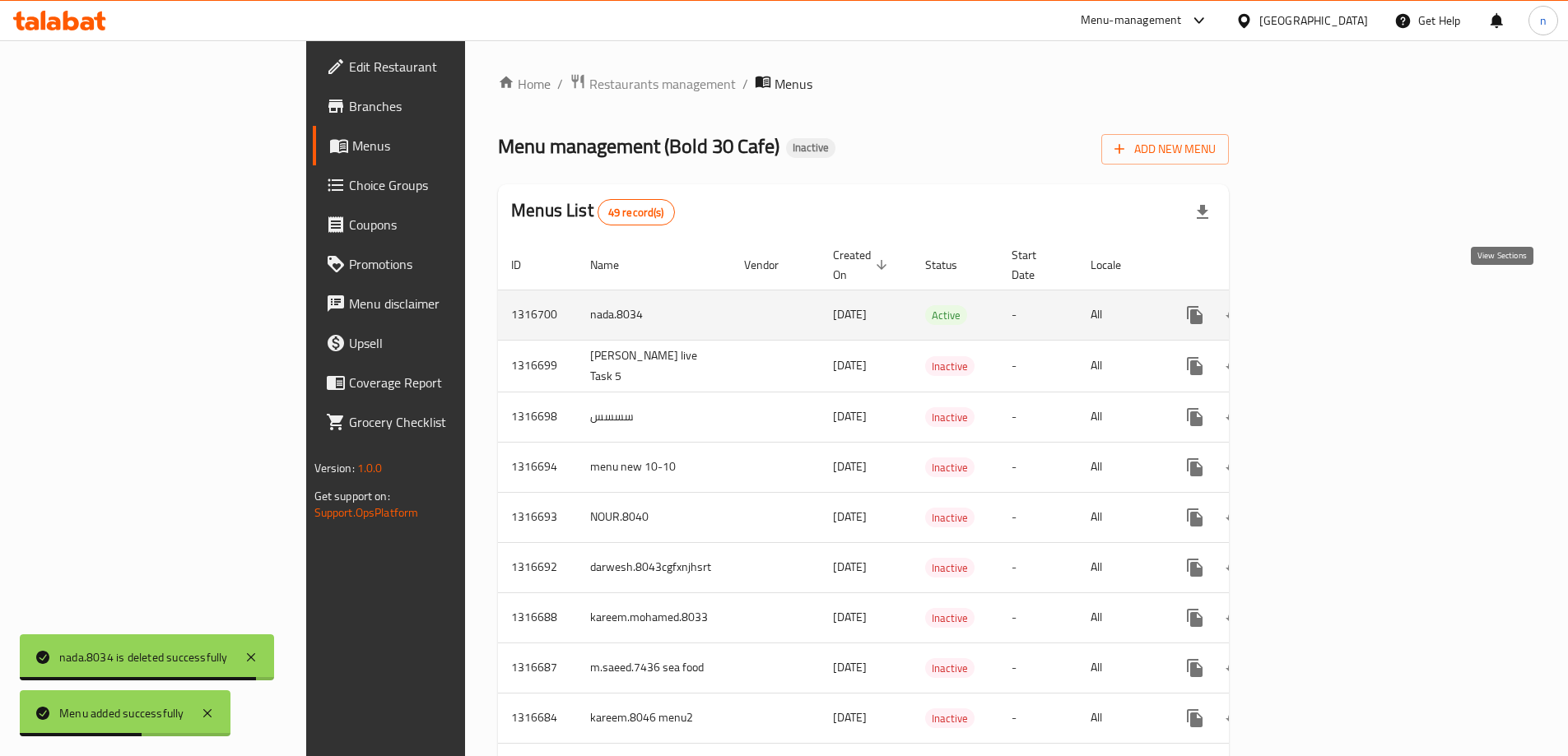
click at [1333, 296] on link "enhanced table" at bounding box center [1314, 316] width 40 height 40
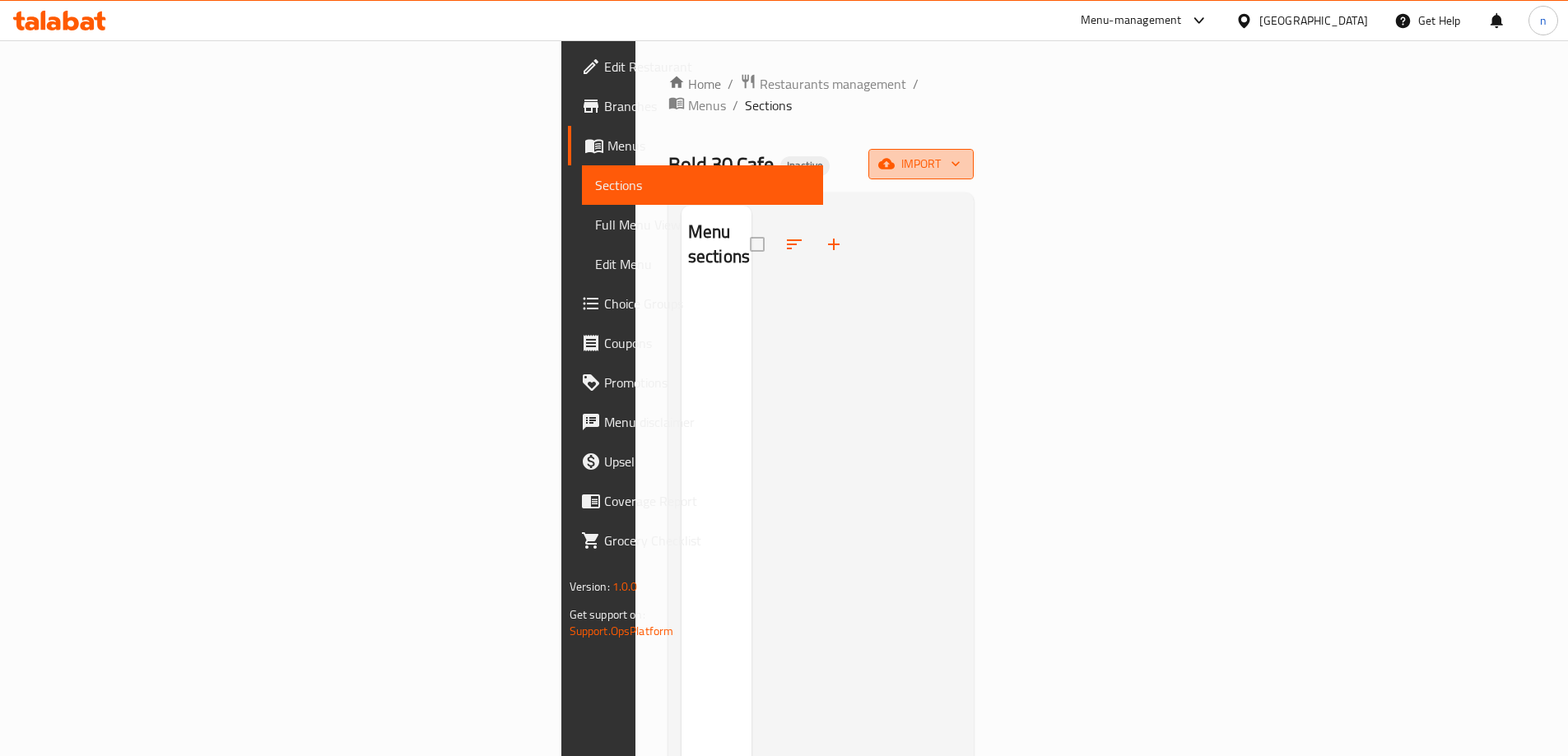
click at [960, 153] on span "import" at bounding box center [920, 164] width 79 height 21
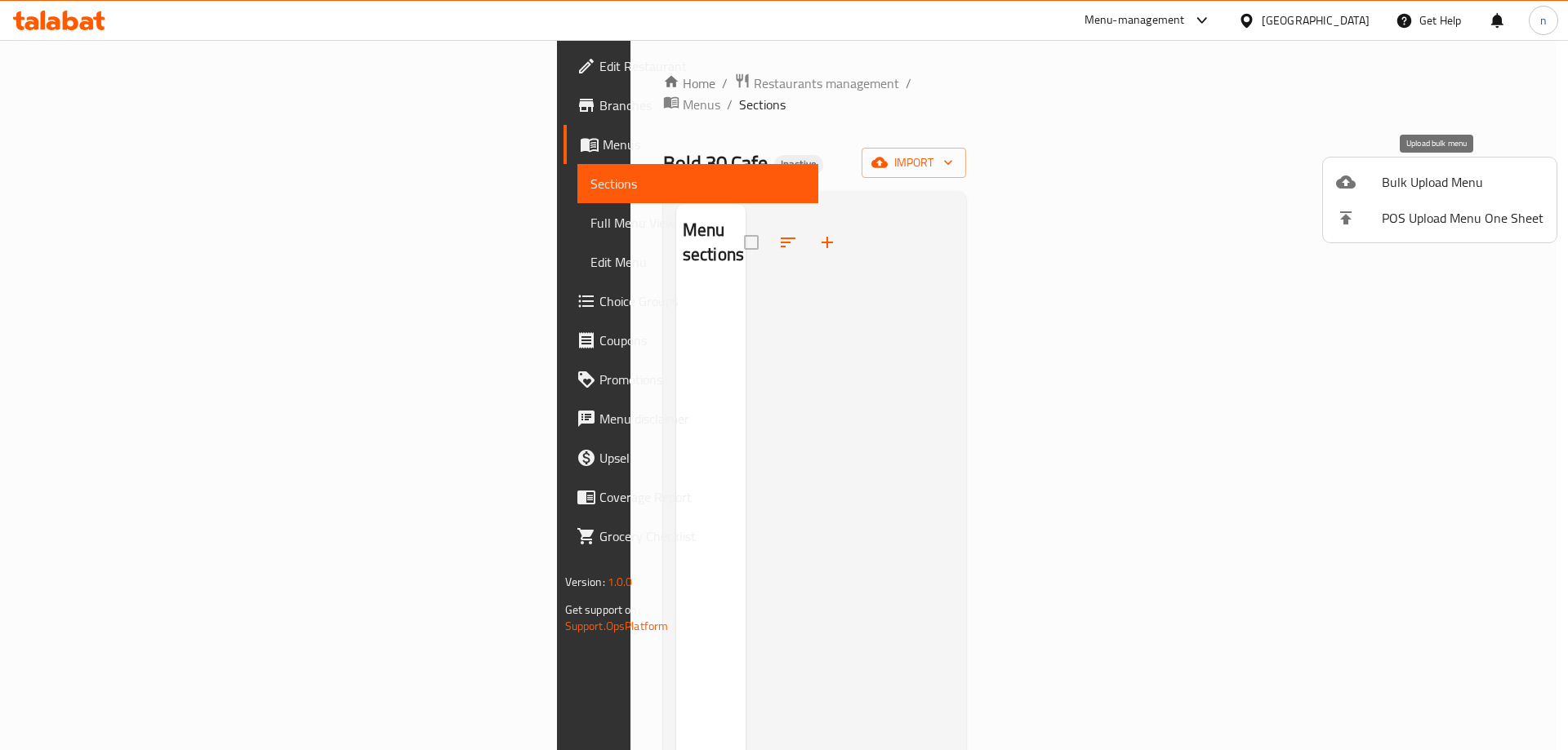
click at [1363, 188] on div at bounding box center [1358, 181] width 46 height 20
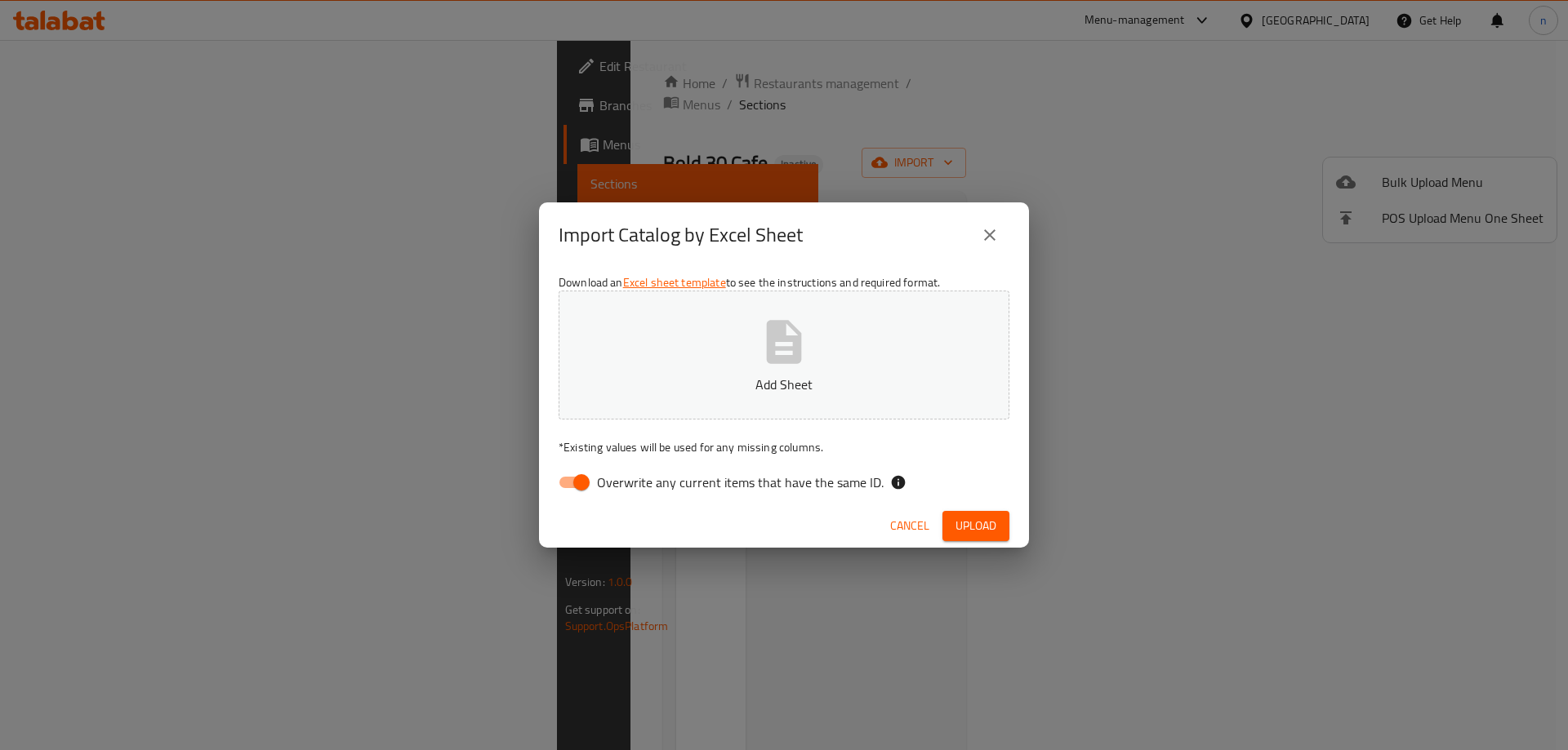
click at [580, 477] on input "Overwrite any current items that have the same ID." at bounding box center [582, 483] width 93 height 31
checkbox input "false"
click at [991, 519] on span "Upload" at bounding box center [975, 526] width 40 height 21
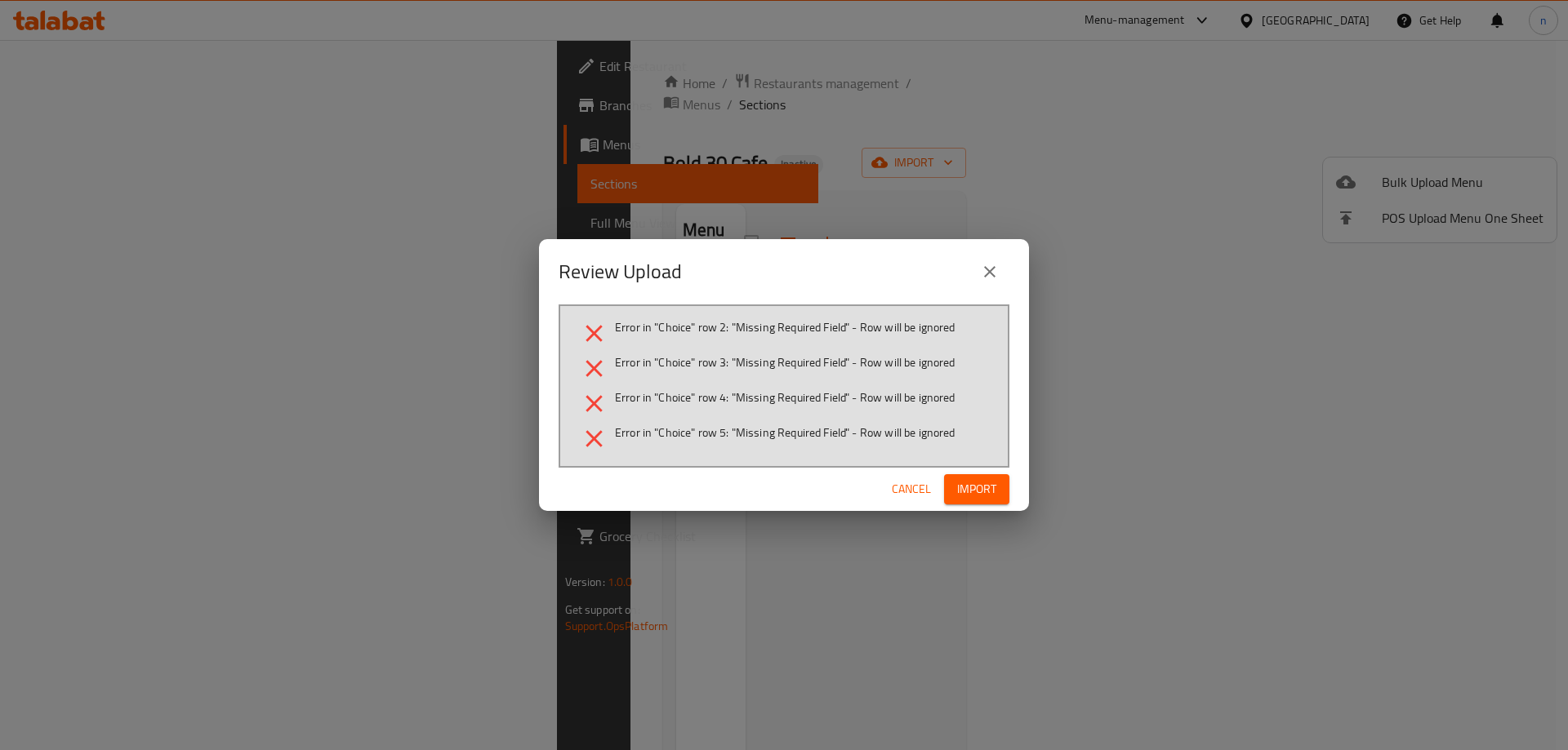
click at [985, 271] on icon "close" at bounding box center [990, 272] width 20 height 20
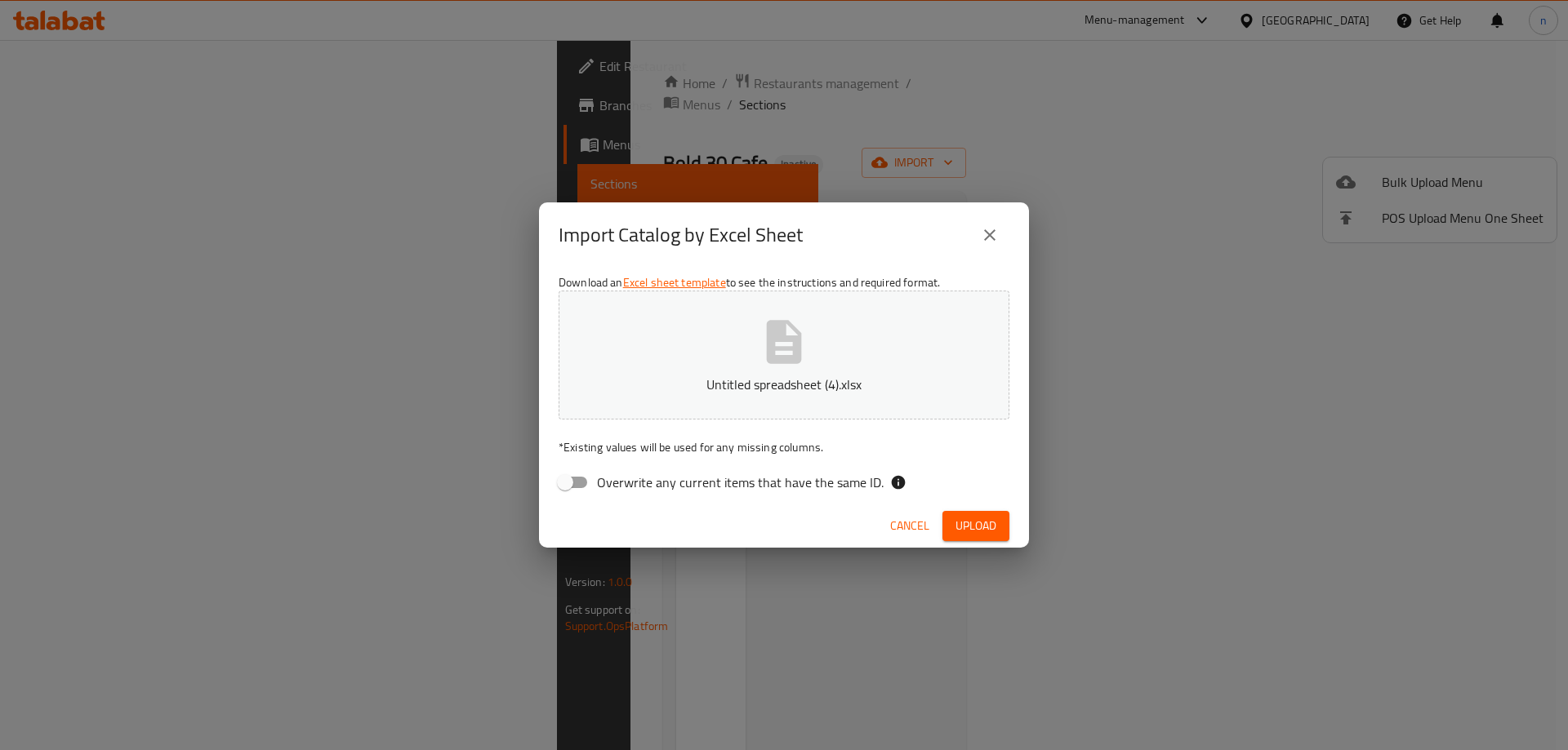
click at [964, 519] on span "Upload" at bounding box center [975, 526] width 40 height 21
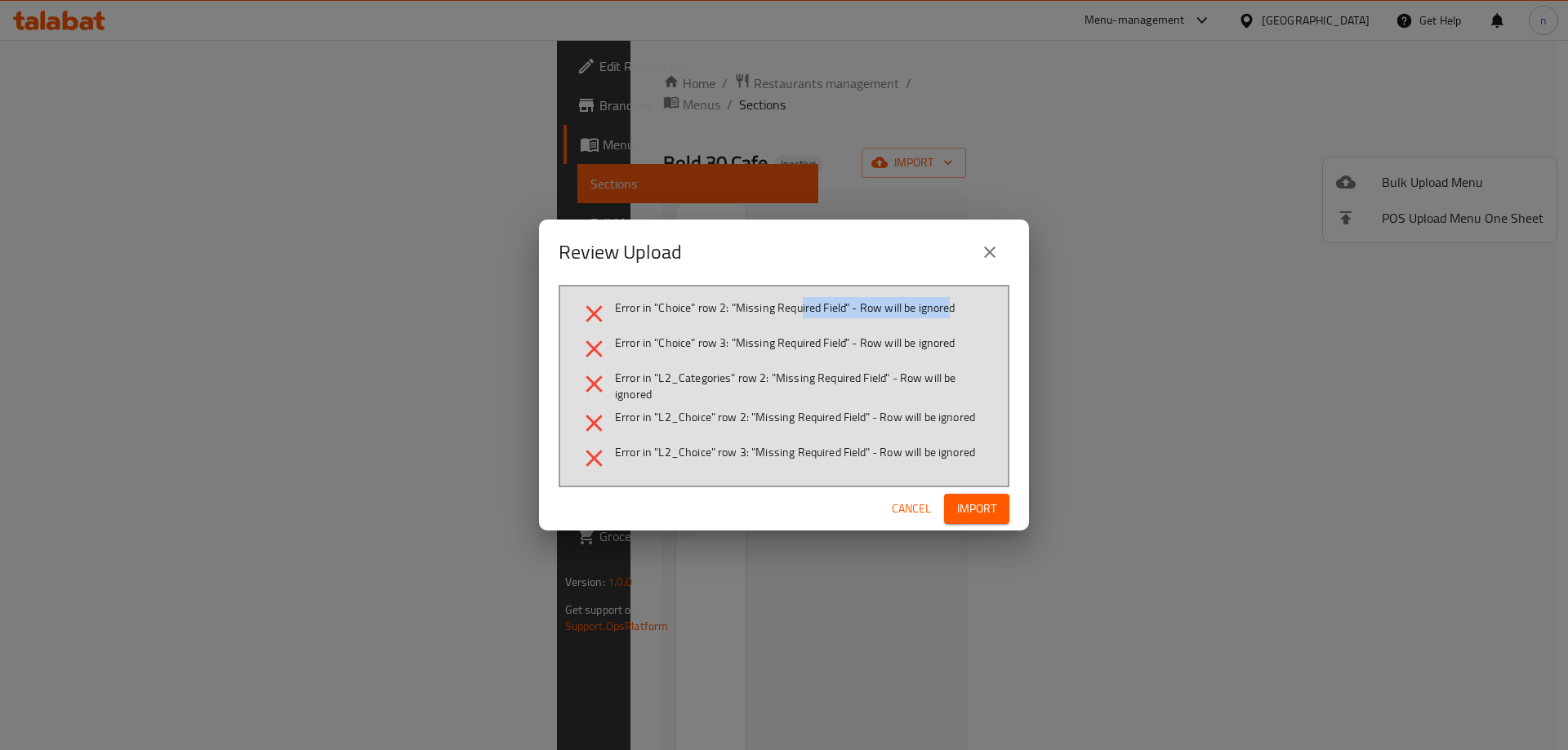
drag, startPoint x: 799, startPoint y: 309, endPoint x: 949, endPoint y: 298, distance: 150.4
click at [949, 299] on span "Error in "Choice" row 2: "Missing Required Field" - Row will be ignored" at bounding box center [786, 307] width 341 height 16
click at [956, 322] on li "Error in "Choice" row 2: "Missing Required Field" - Row will be ignored" at bounding box center [784, 313] width 408 height 28
drag, startPoint x: 858, startPoint y: 348, endPoint x: 974, endPoint y: 339, distance: 116.3
click at [973, 339] on li "Error in "Choice" row 3: "Missing Required Field" - Row will be ignored" at bounding box center [784, 348] width 408 height 28
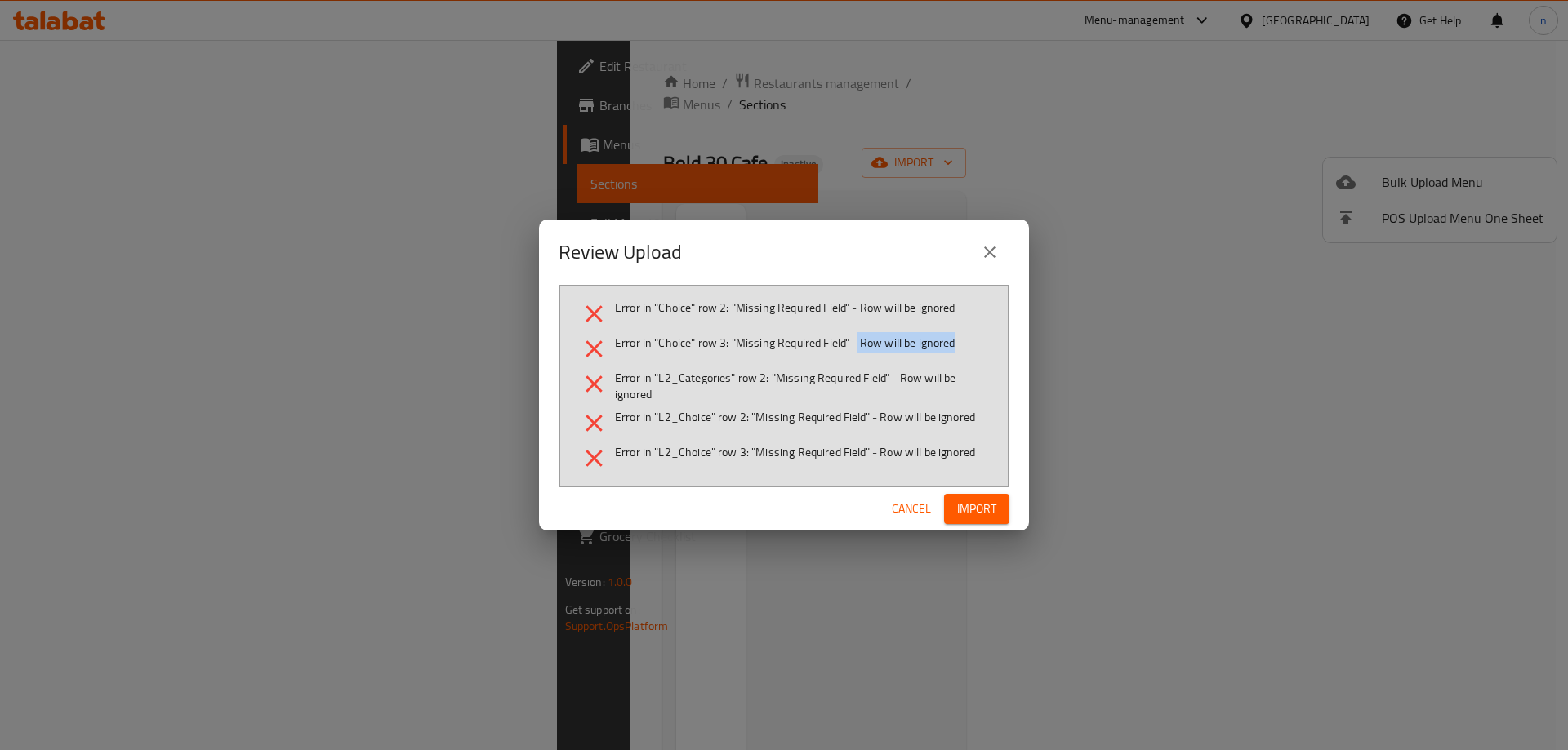
click at [935, 351] on span "Error in "Choice" row 3: "Missing Required Field" - Row will be ignored" at bounding box center [786, 342] width 341 height 16
drag, startPoint x: 907, startPoint y: 381, endPoint x: 1022, endPoint y: 381, distance: 115.0
click at [1022, 381] on div "Review Upload Error in "Choice" row 2: "Missing Required Field" - Row will be i…" at bounding box center [783, 375] width 490 height 311
click at [844, 393] on span "Error in "L2_Categories" row 2: "Missing Required Field" - Row will be ignored" at bounding box center [802, 386] width 373 height 33
click at [632, 416] on span "Error in "L2_Choice" row 2: "Missing Required Field" - Row will be ignored" at bounding box center [795, 416] width 360 height 16
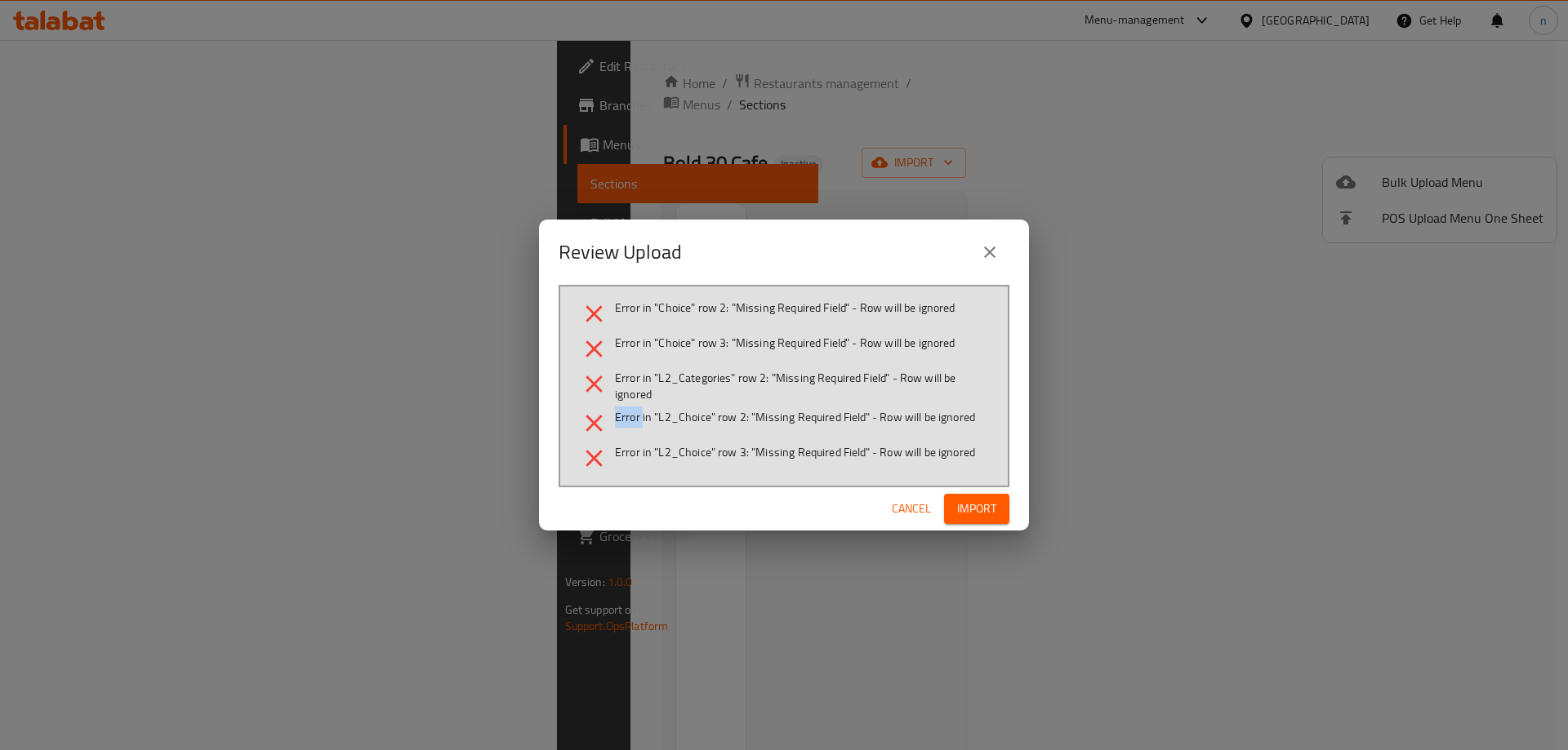
click at [632, 416] on span "Error in "L2_Choice" row 2: "Missing Required Field" - Row will be ignored" at bounding box center [795, 416] width 360 height 16
click at [691, 449] on span "Error in "L2_Choice" row 3: "Missing Required Field" - Row will be ignored" at bounding box center [795, 452] width 360 height 16
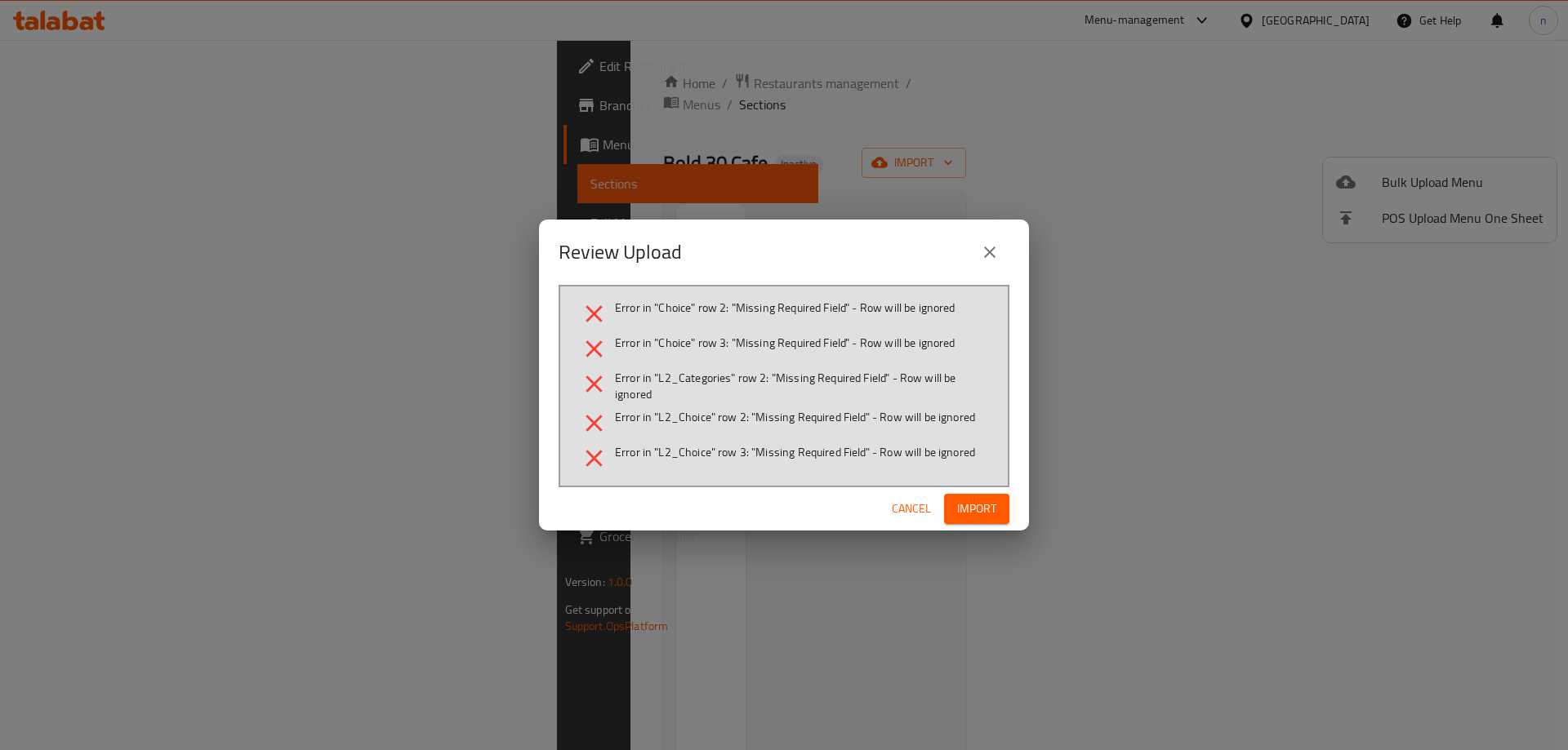
click at [706, 429] on li "Error in "L2_Choice" row 2: "Missing Required Field" - Row will be ignored" at bounding box center [784, 422] width 408 height 28
click at [707, 452] on span "Error in "L2_Choice" row 3: "Missing Required Field" - Row will be ignored" at bounding box center [795, 452] width 360 height 16
click at [688, 366] on ul "Error in "Choice" row 2: "Missing Required Field" - Row will be ignored Error i…" at bounding box center [784, 385] width 408 height 173
click at [929, 507] on span "Cancel" at bounding box center [911, 509] width 40 height 21
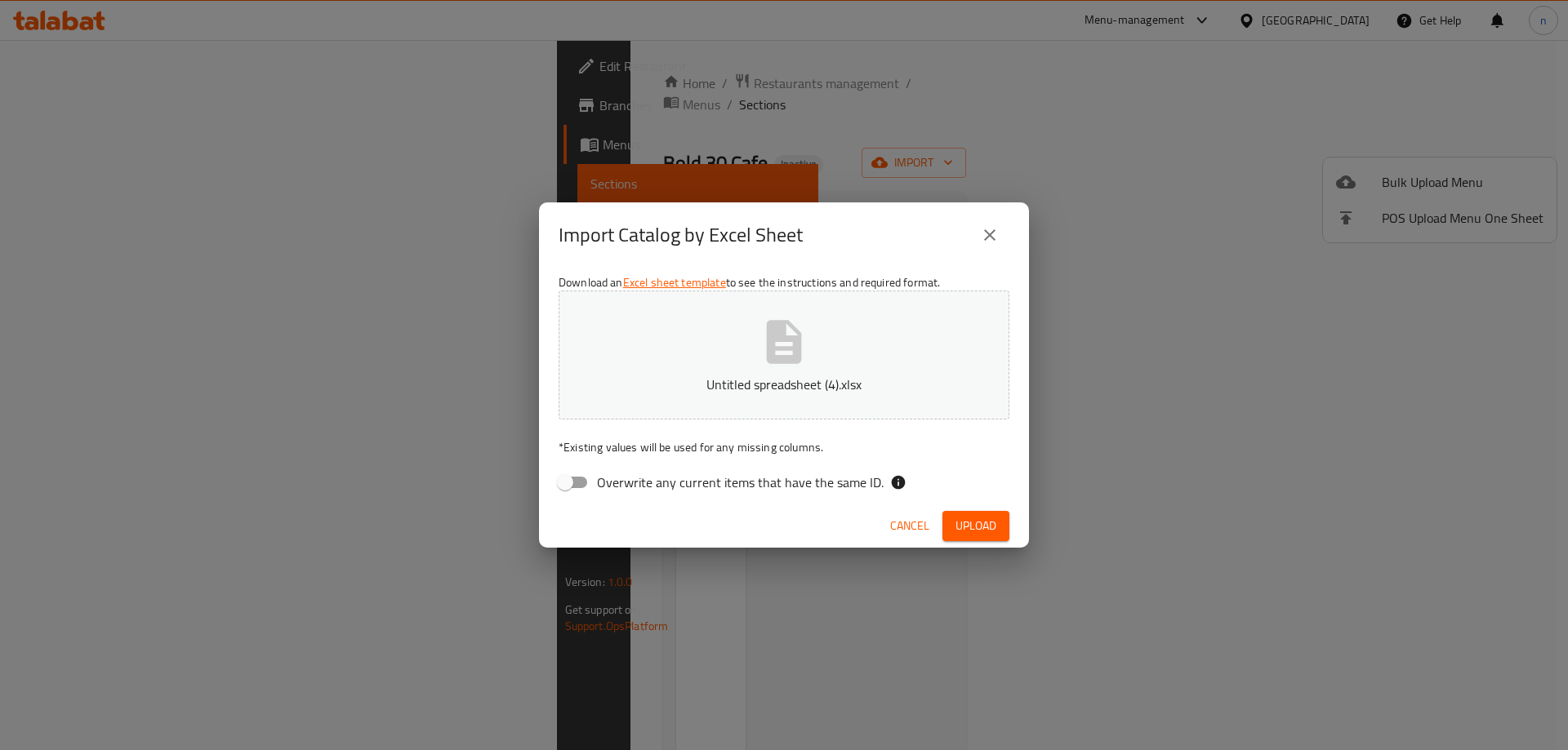
click at [986, 231] on icon "close" at bounding box center [989, 235] width 11 height 11
